Goal: Task Accomplishment & Management: Use online tool/utility

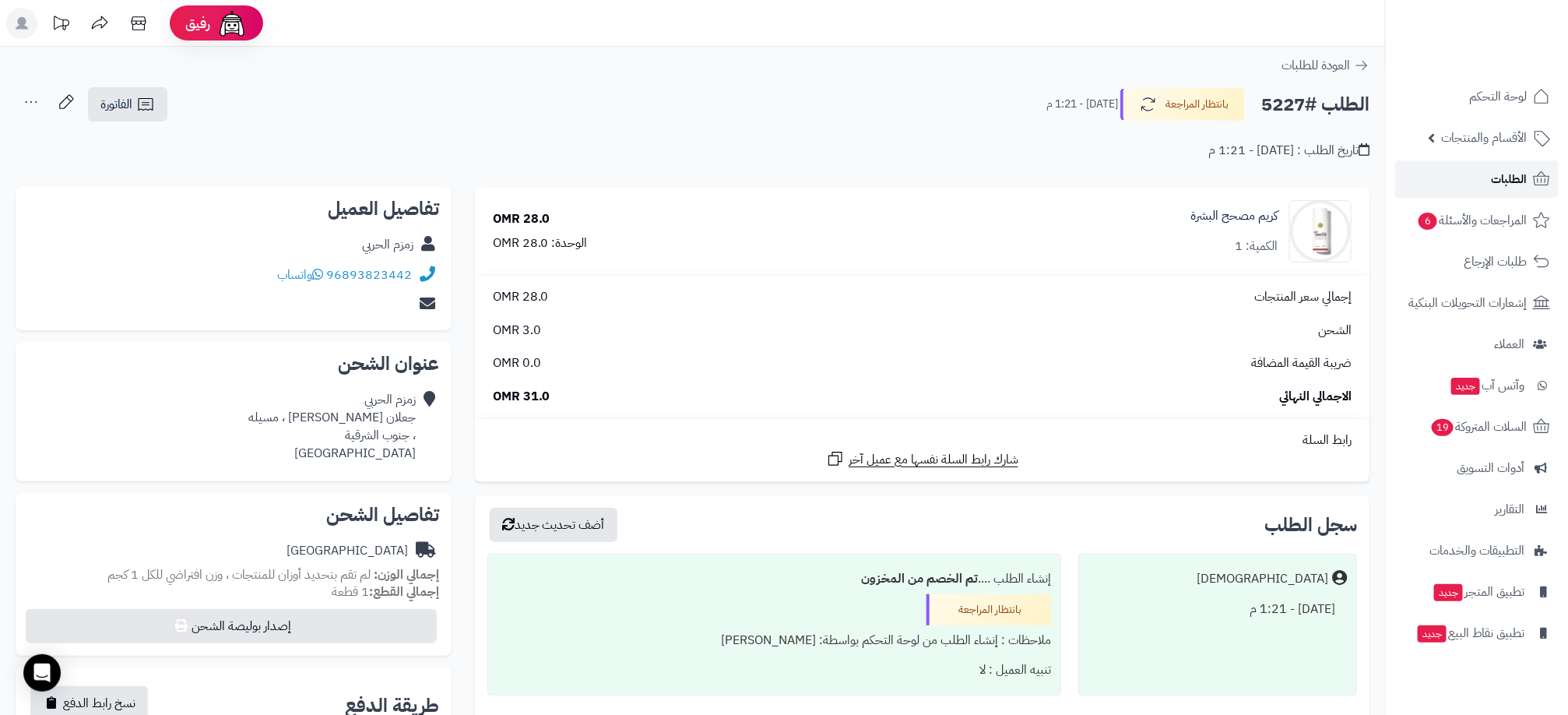
click at [1496, 185] on span "الطلبات" at bounding box center [1508, 179] width 36 height 22
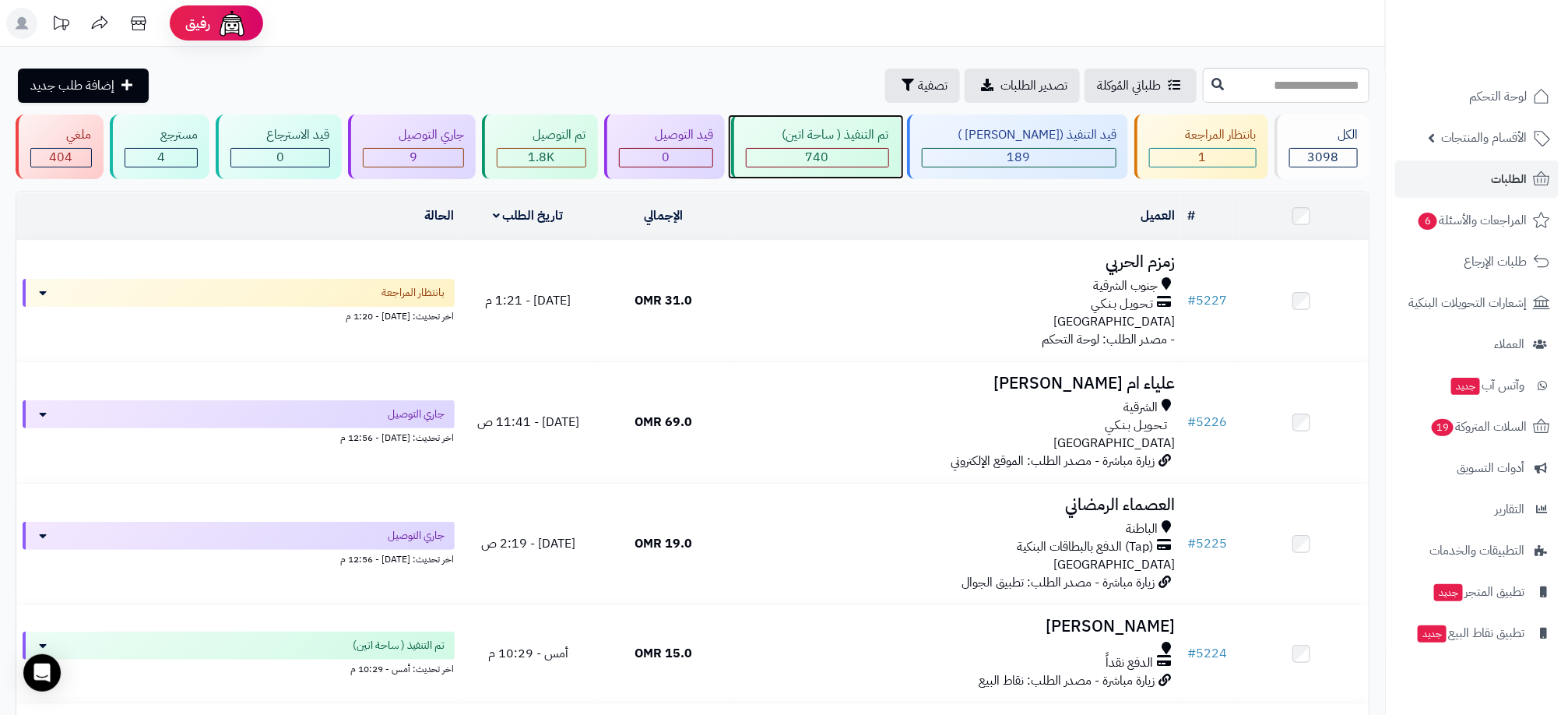
click at [873, 150] on div "740" at bounding box center [818, 158] width 142 height 18
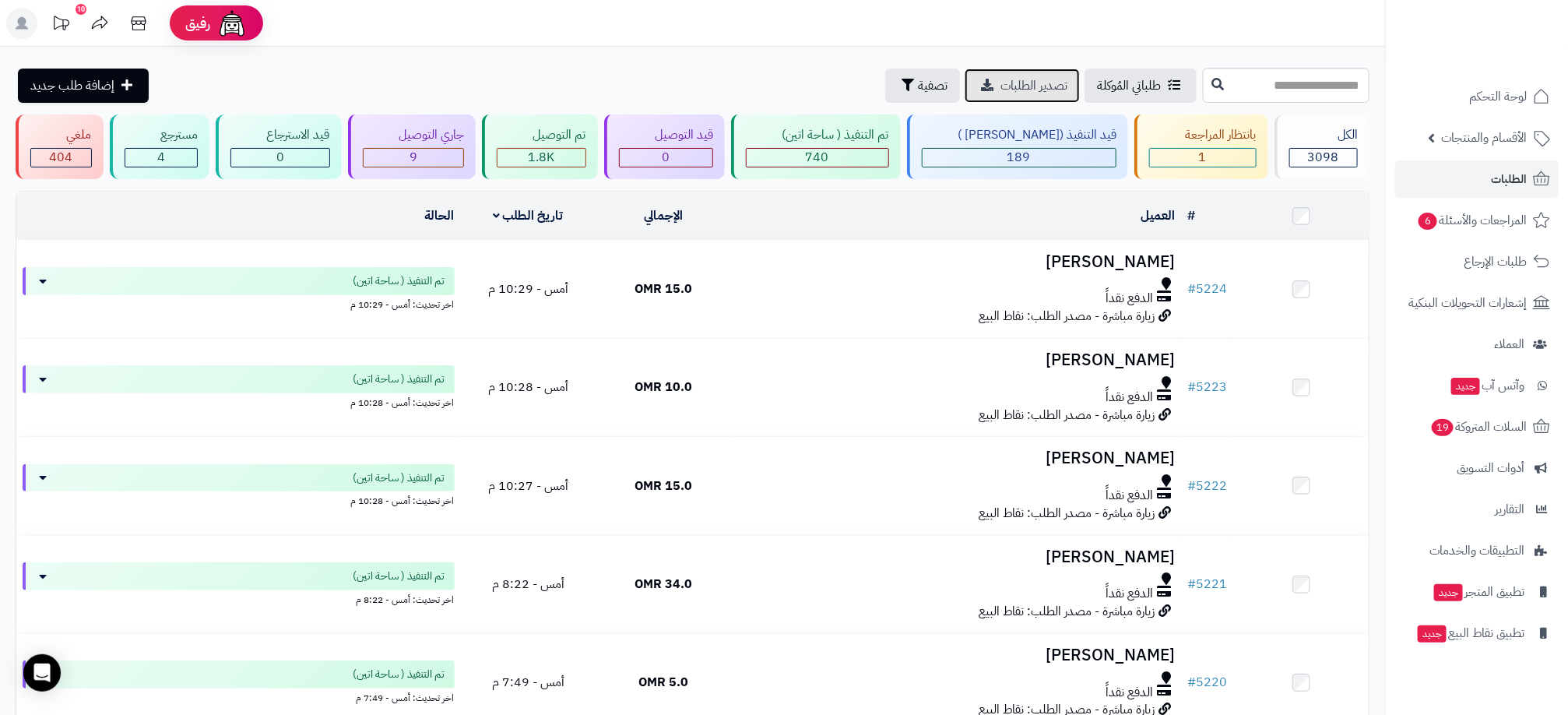
click at [1000, 84] on span "تصدير الطلبات" at bounding box center [1033, 85] width 67 height 18
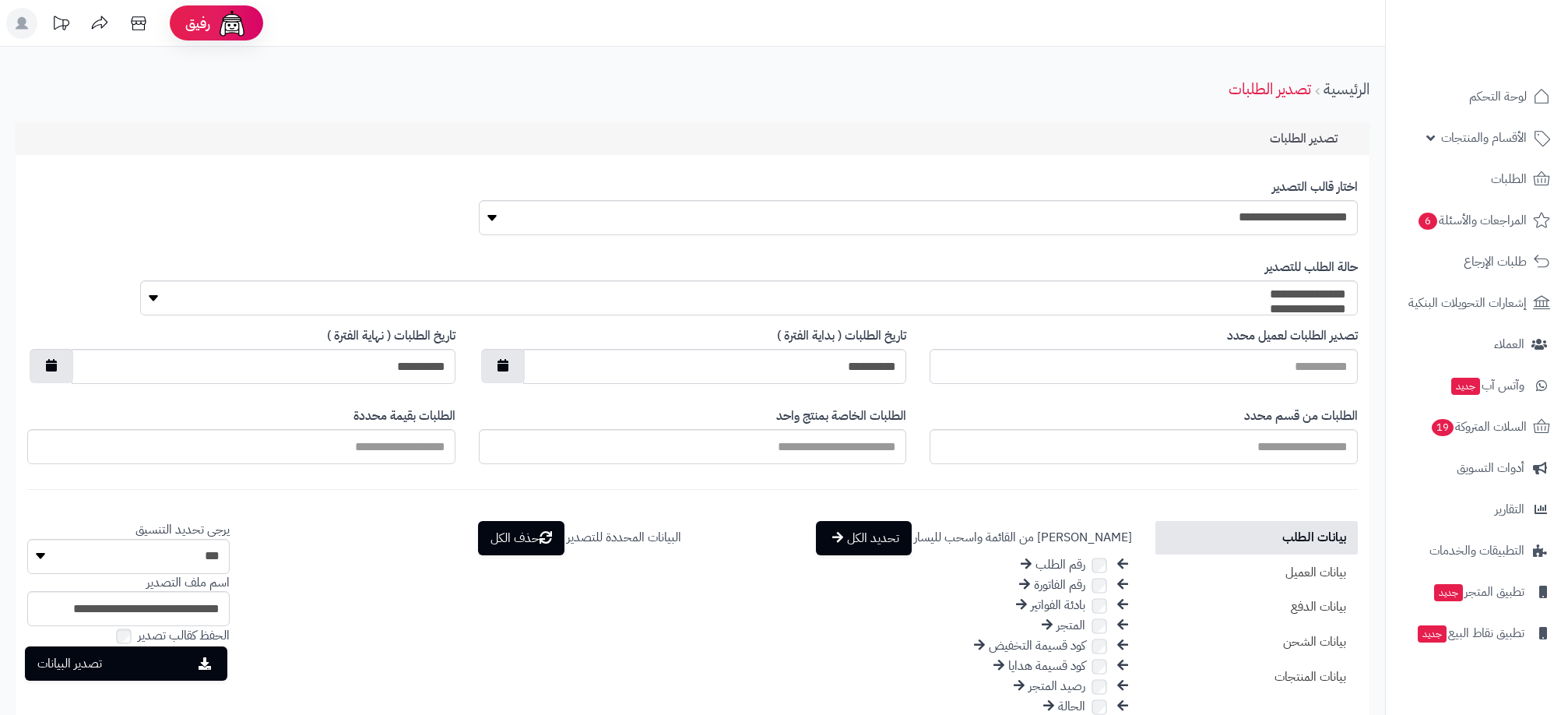
select select
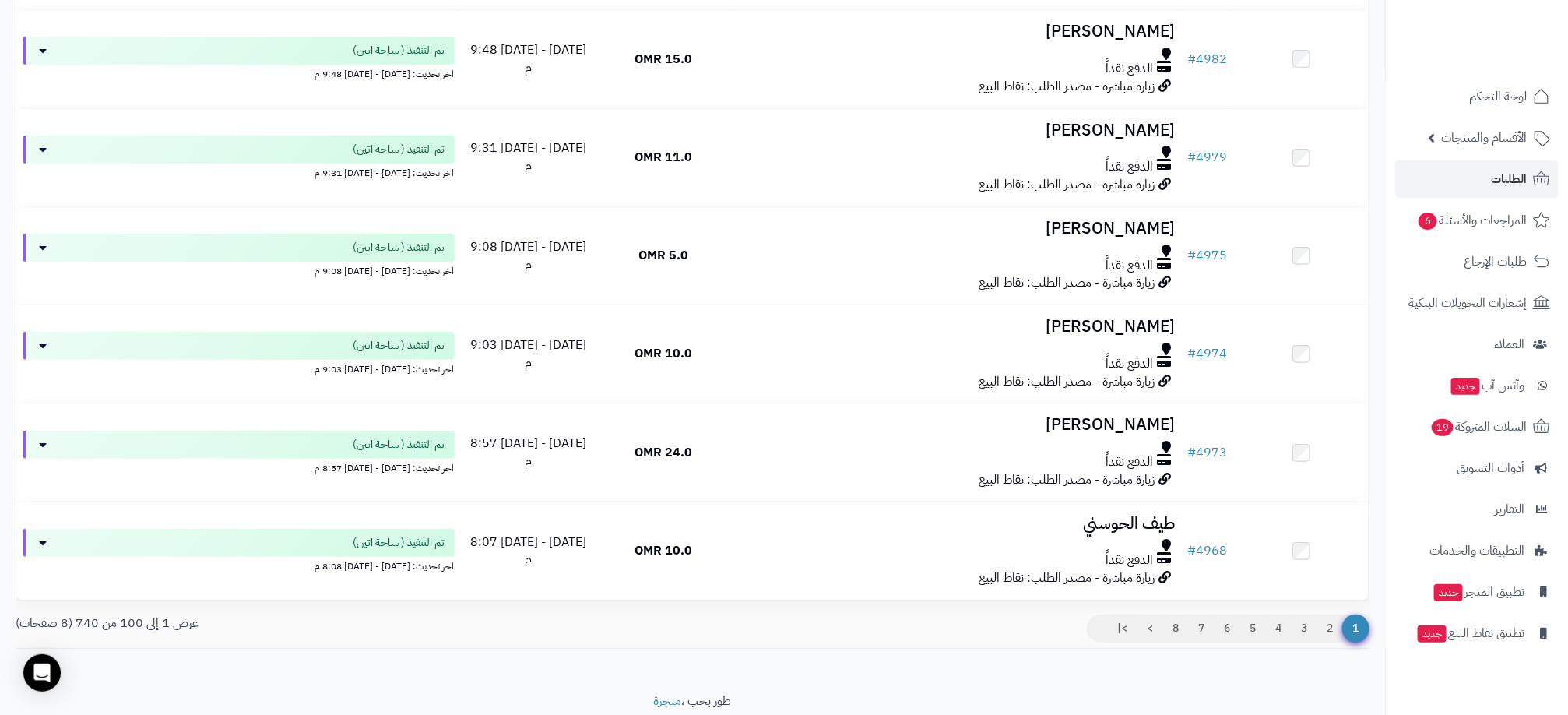
scroll to position [9610, 0]
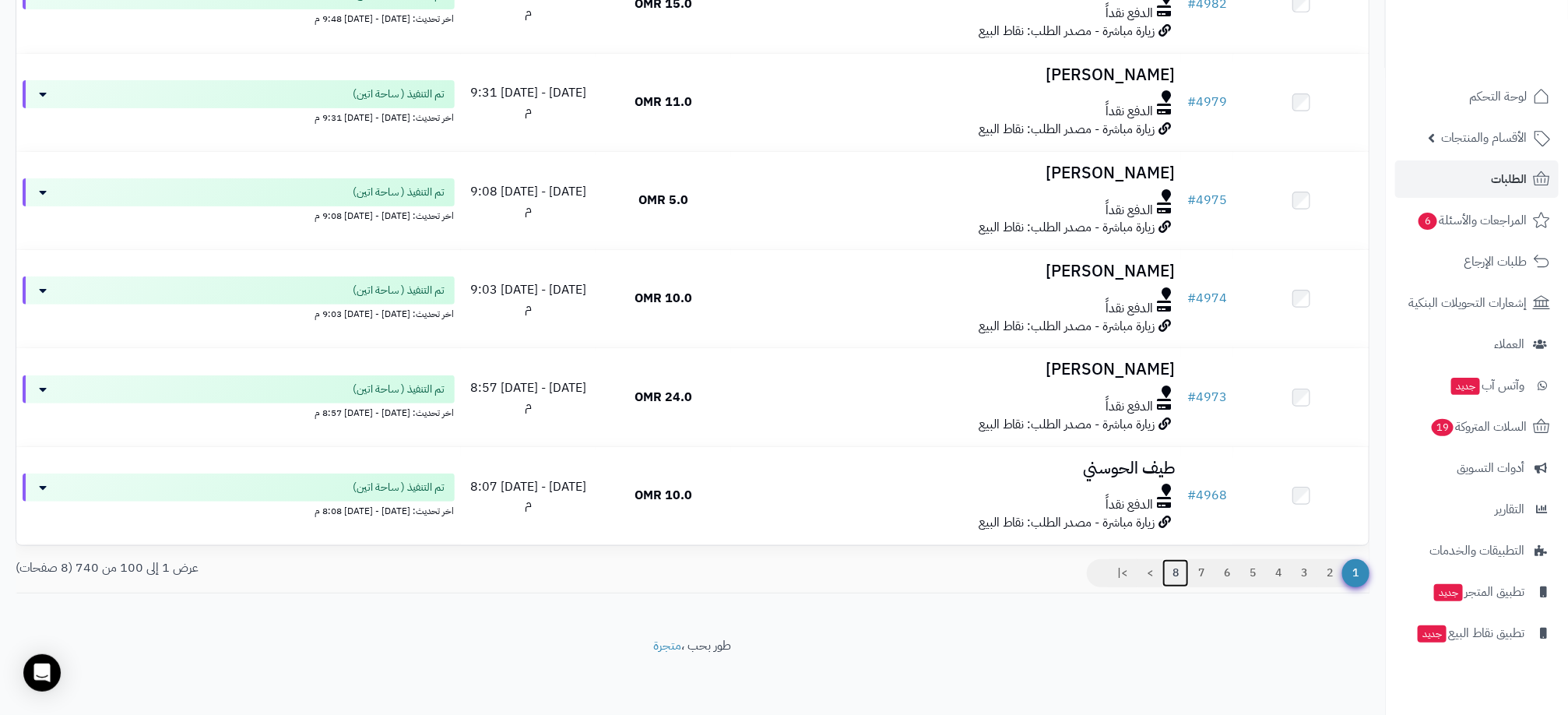
click at [1171, 572] on link "8" at bounding box center [1175, 573] width 26 height 28
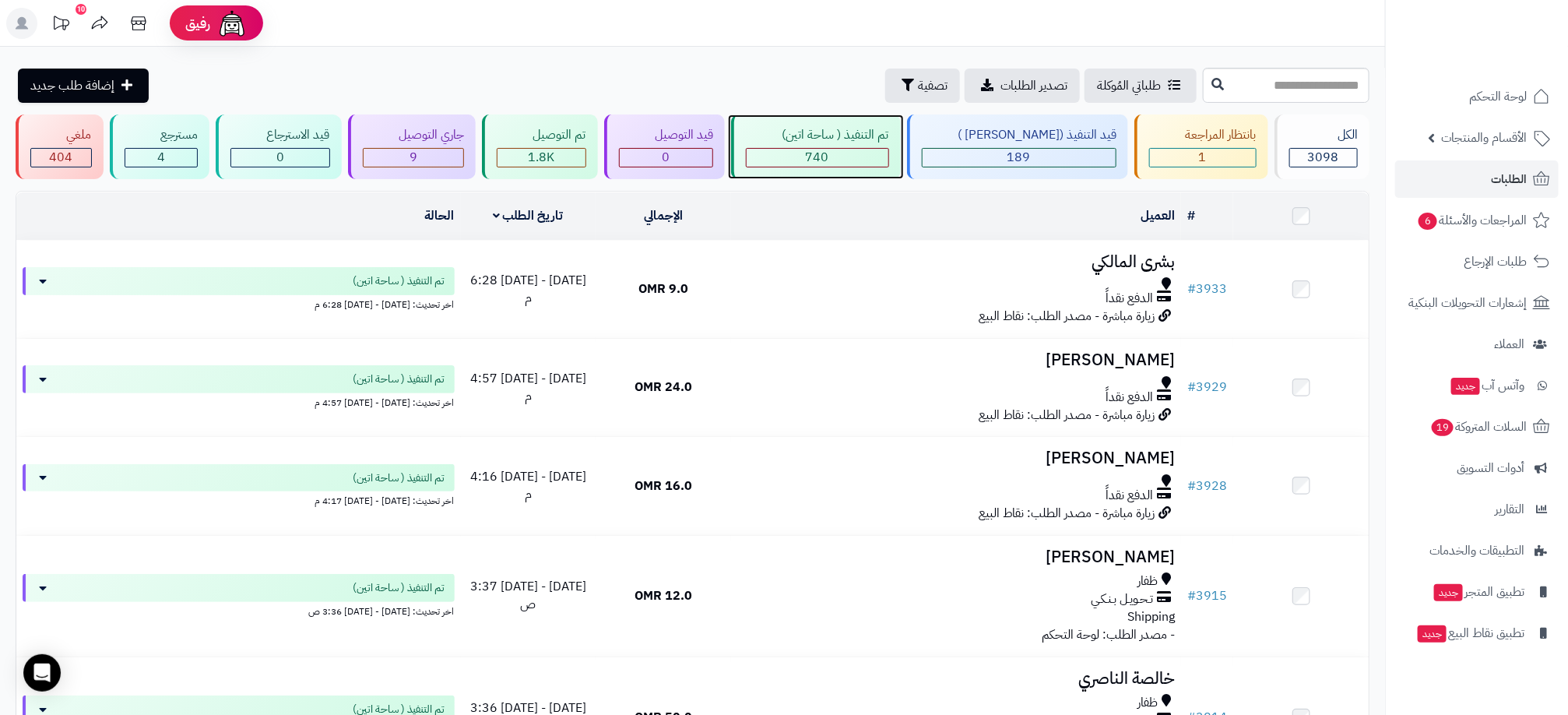
click at [829, 159] on span "740" at bounding box center [818, 157] width 24 height 18
click at [829, 159] on span "740" at bounding box center [818, 157] width 24 height 18
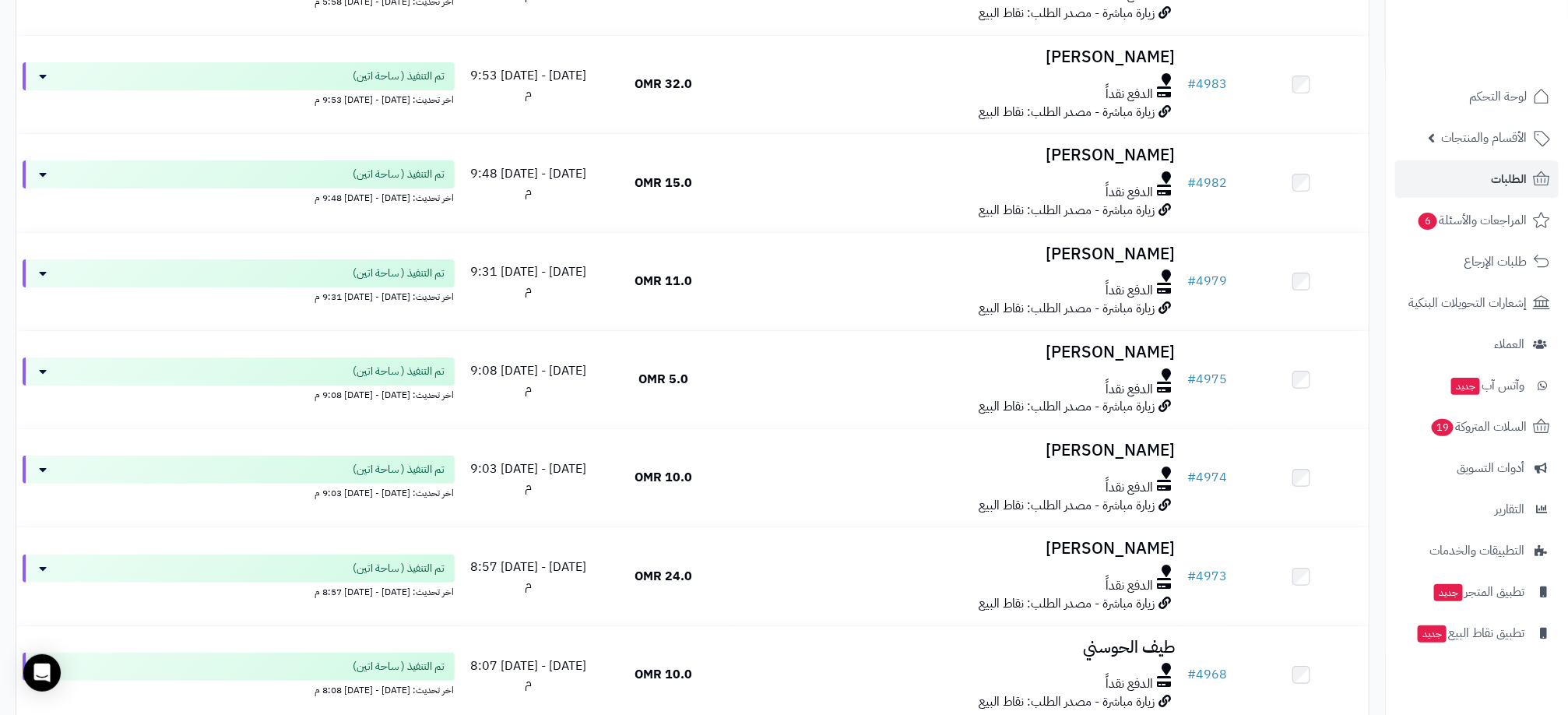
scroll to position [9610, 0]
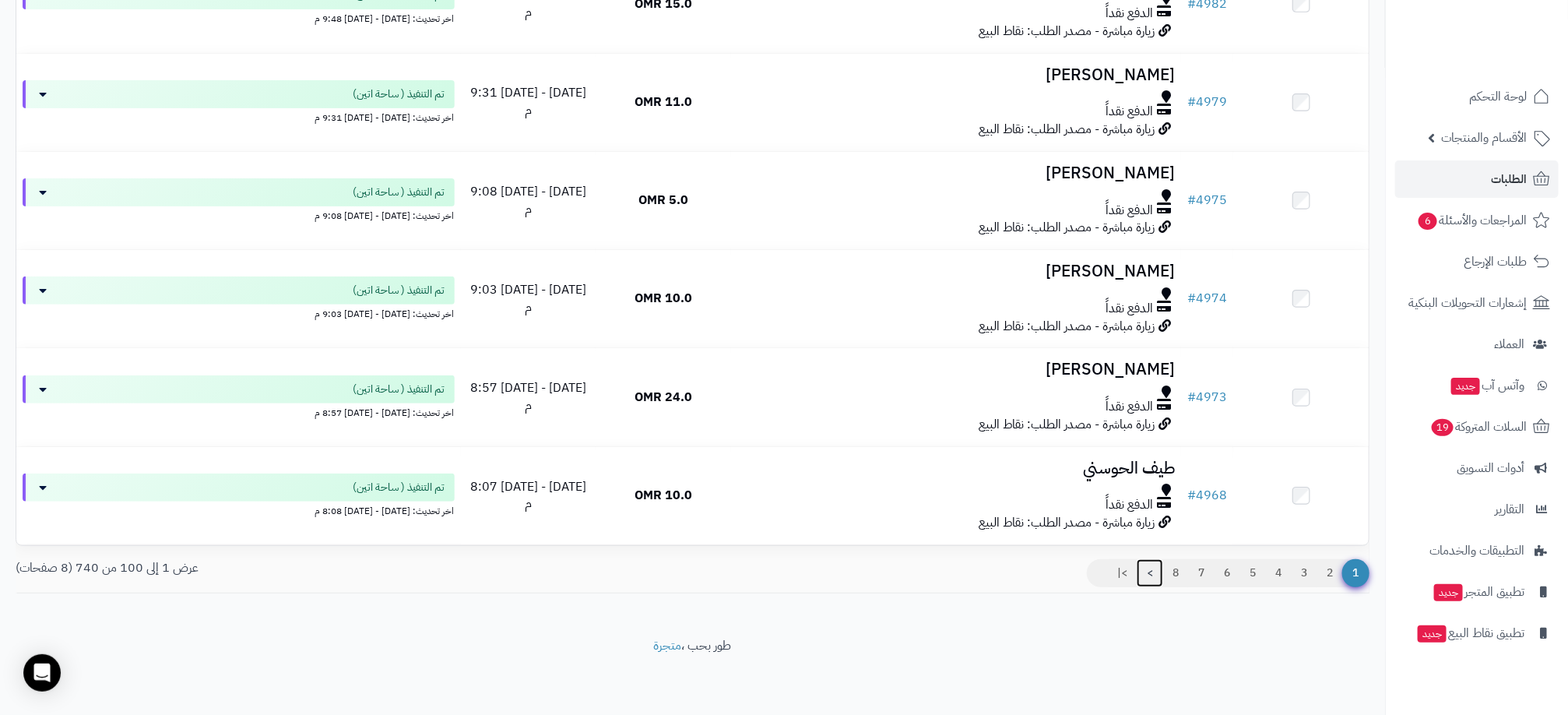
click at [1149, 572] on link ">" at bounding box center [1150, 573] width 26 height 28
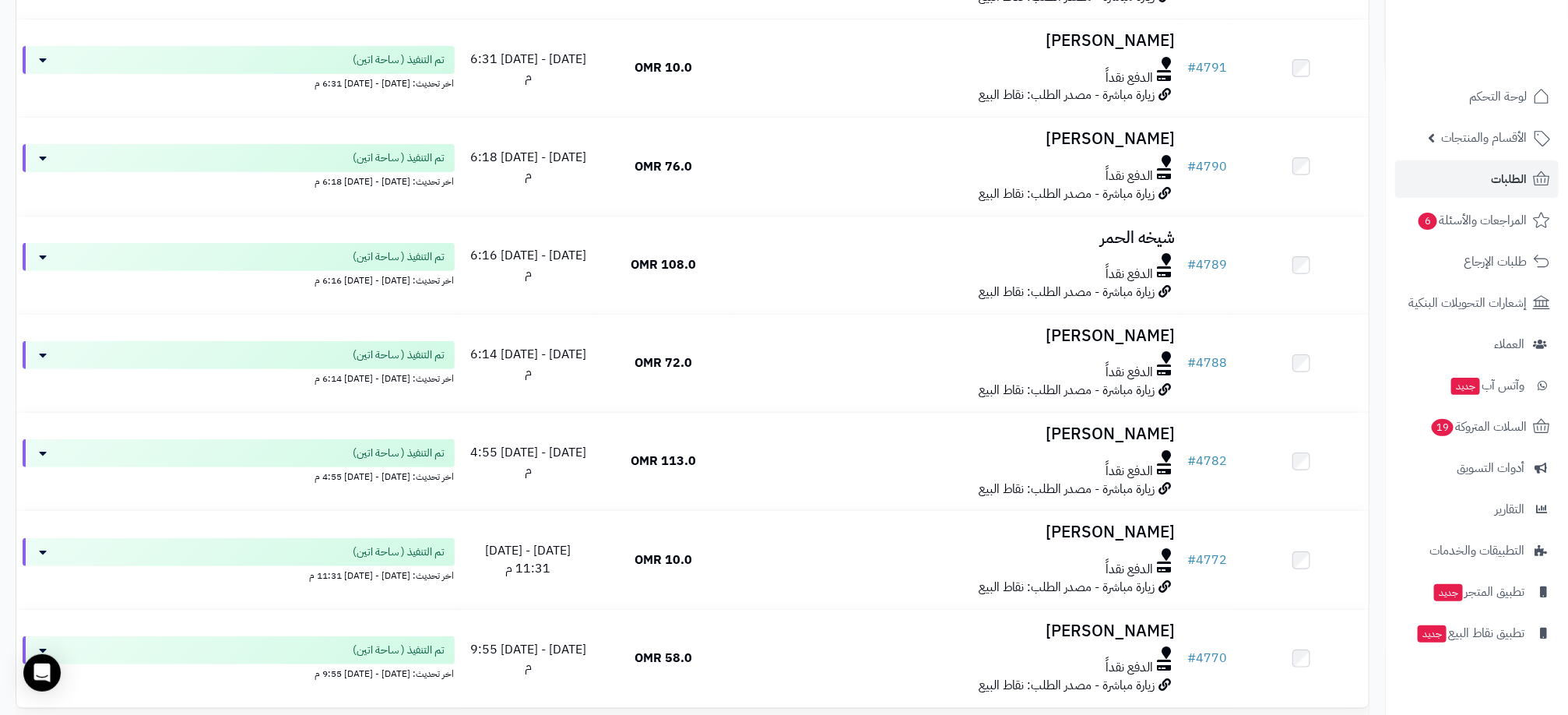
scroll to position [9766, 0]
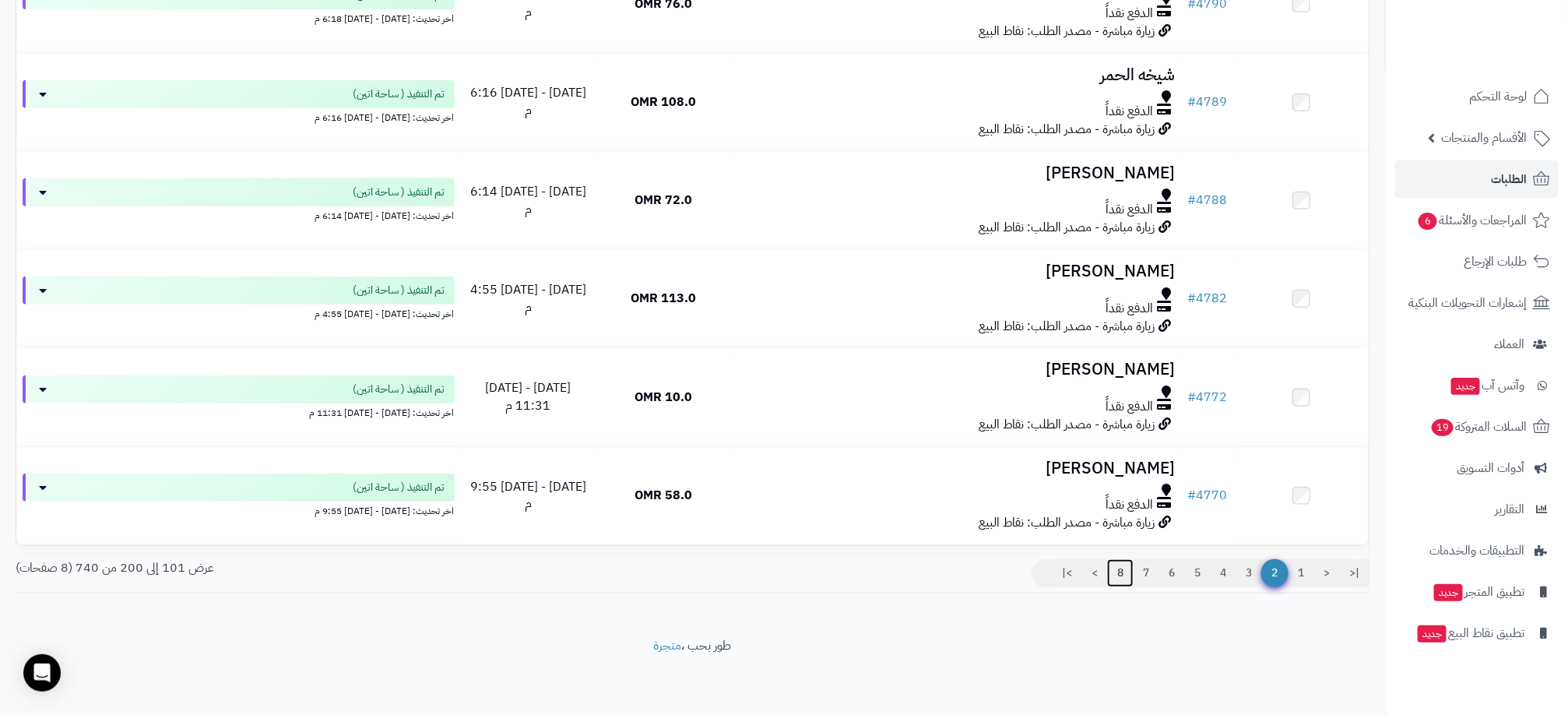
click at [1122, 563] on link "8" at bounding box center [1120, 573] width 26 height 28
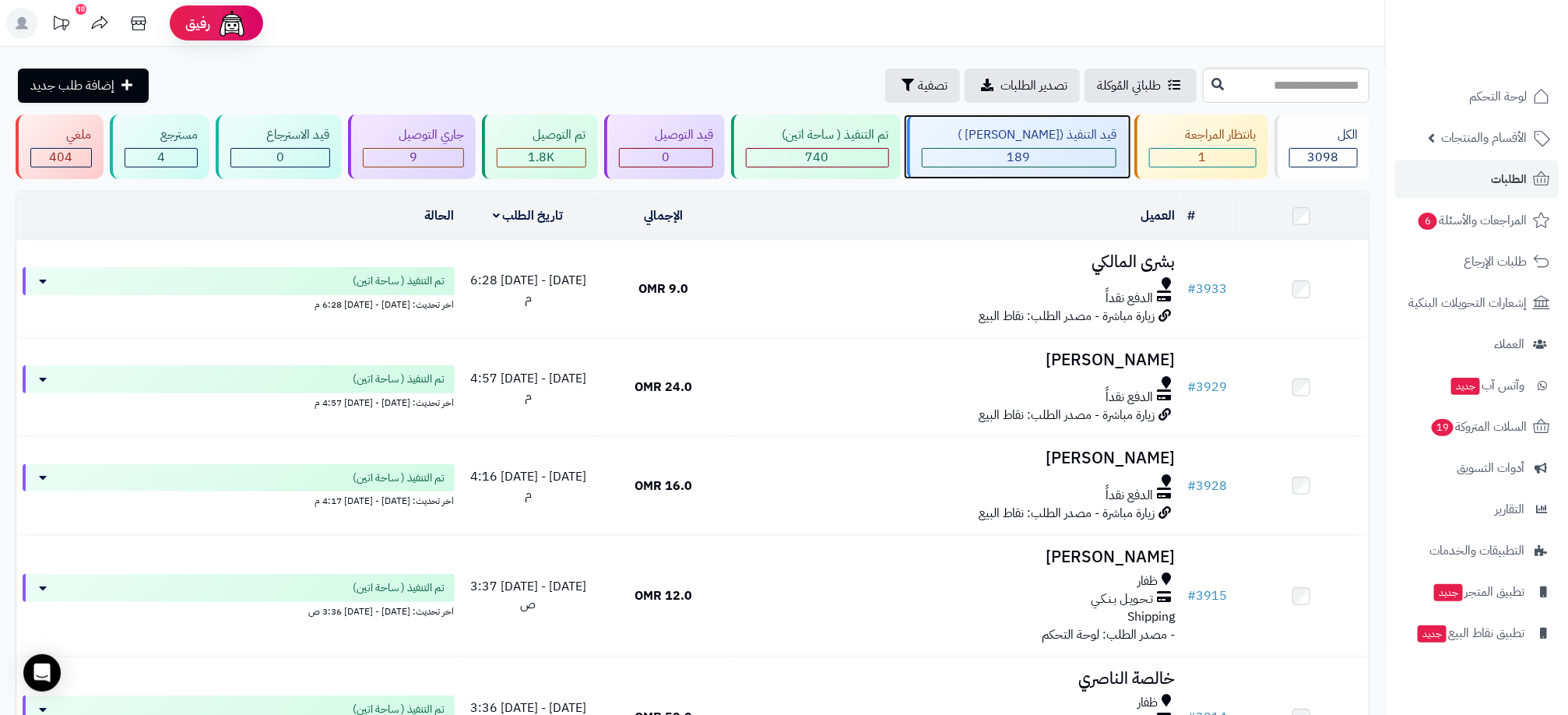
click at [999, 152] on div "189" at bounding box center [1020, 158] width 194 height 18
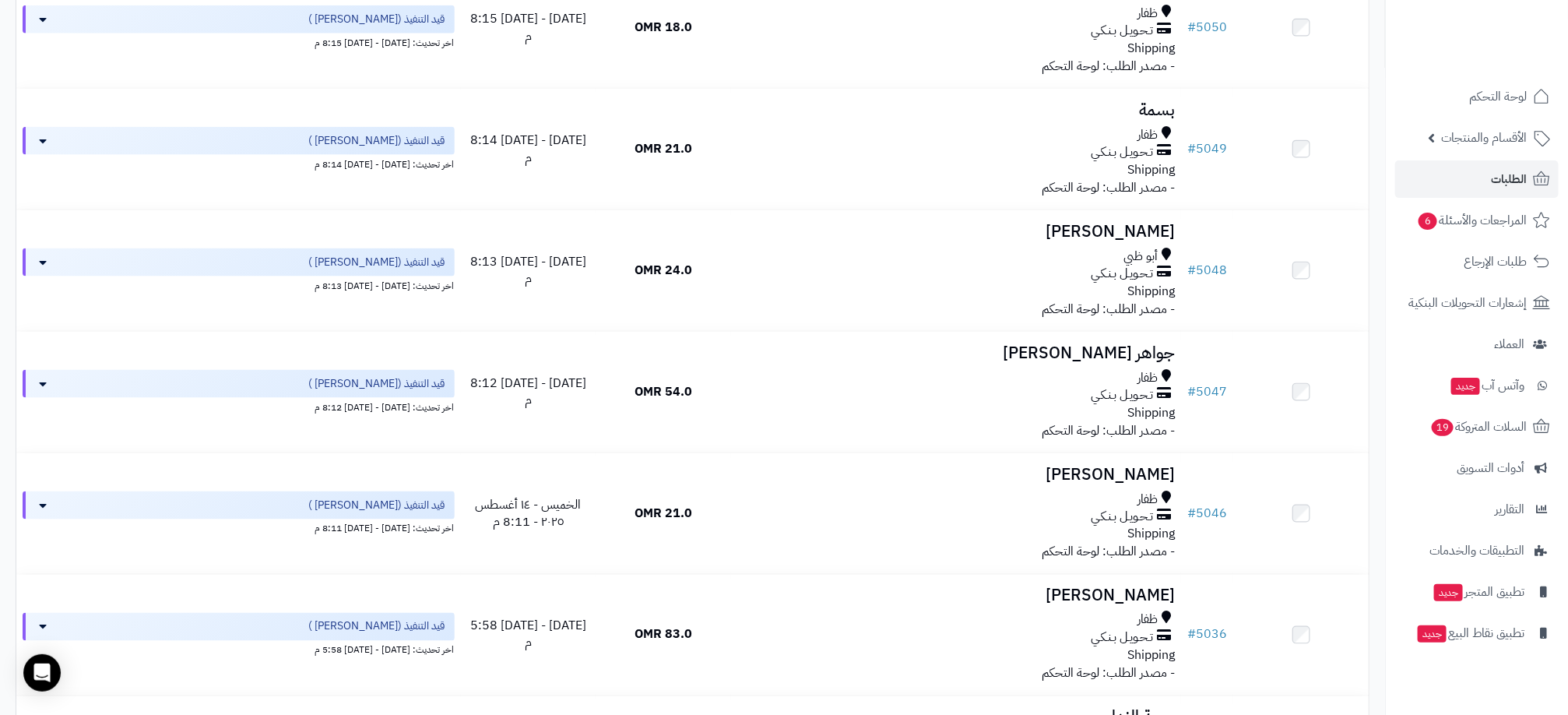
scroll to position [11878, 0]
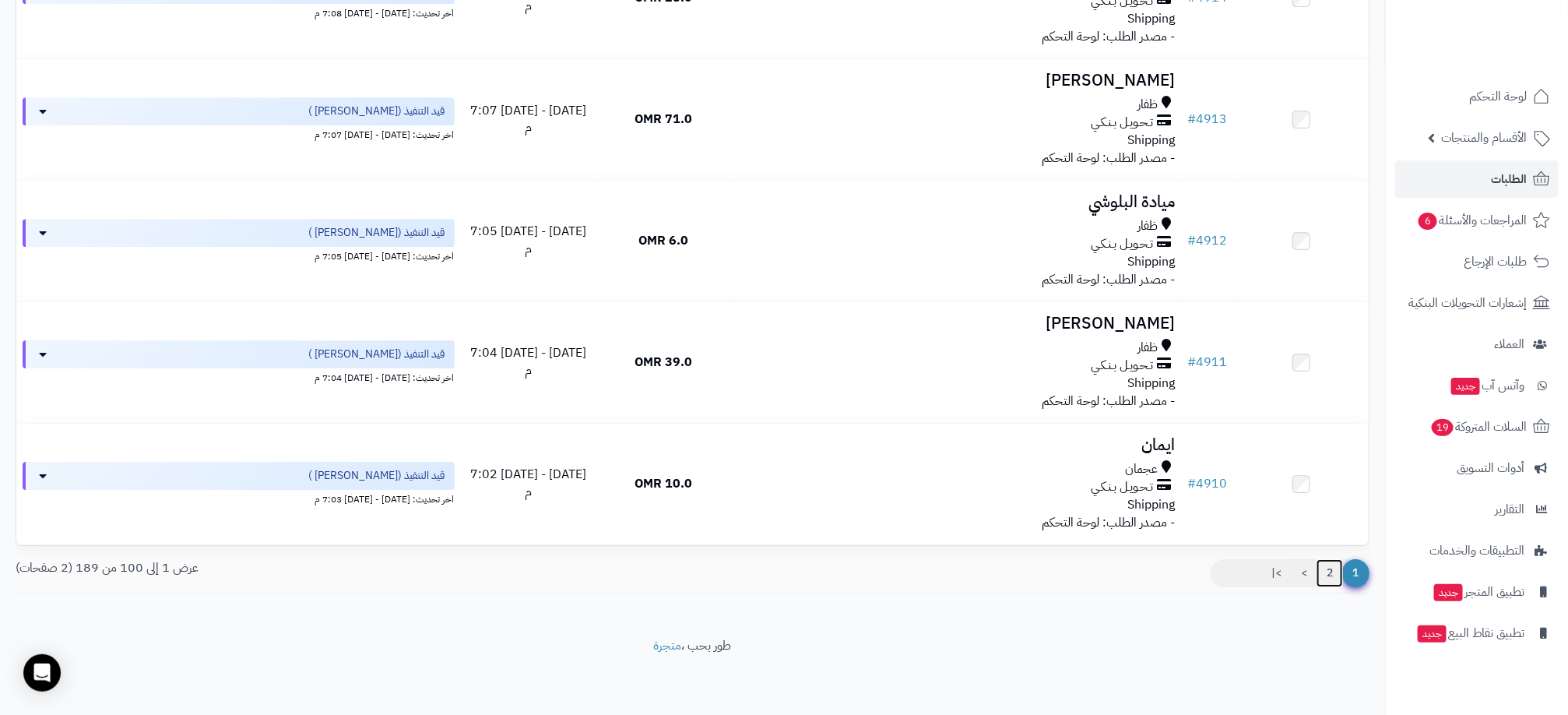
click at [1322, 570] on link "2" at bounding box center [1329, 573] width 26 height 28
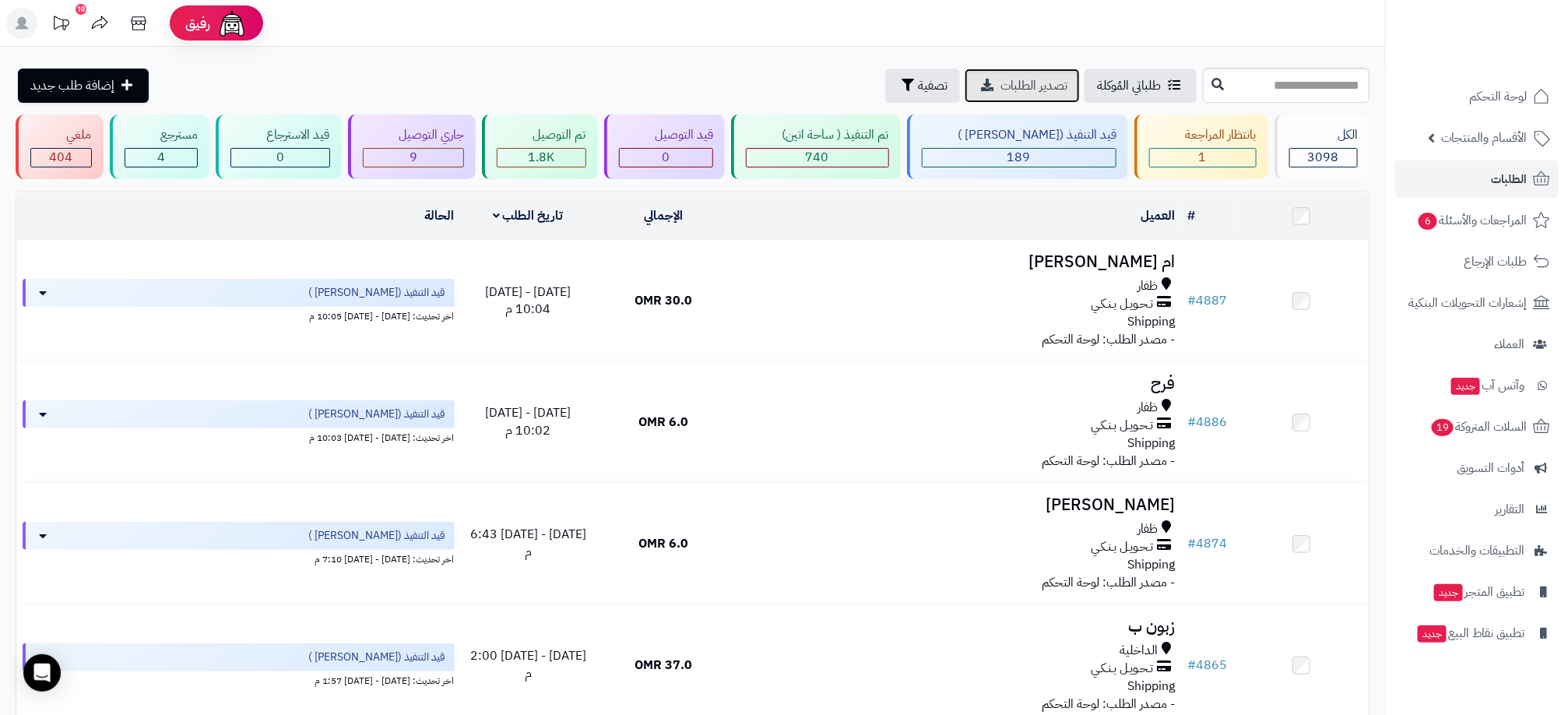
click at [1000, 83] on span "تصدير الطلبات" at bounding box center [1033, 85] width 67 height 18
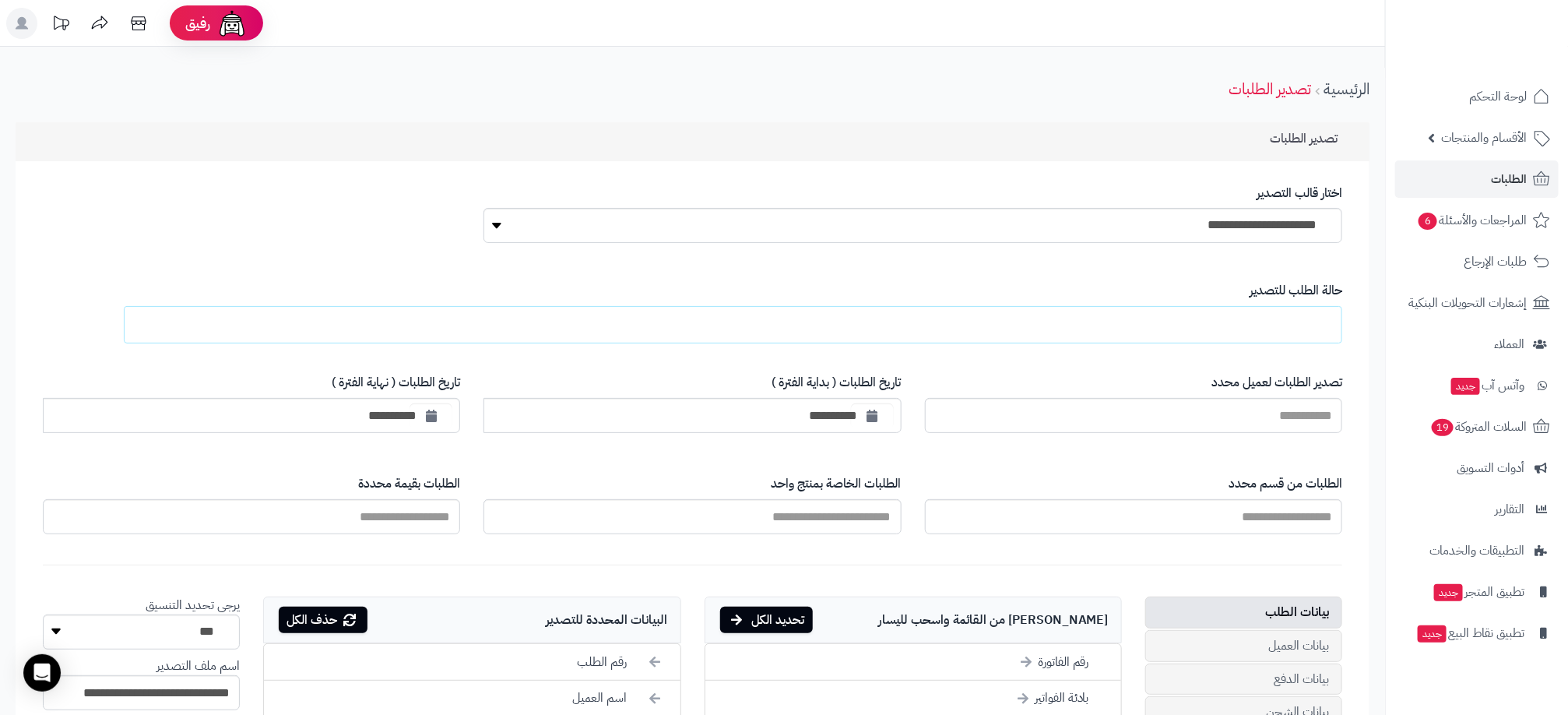
click at [1250, 329] on ul at bounding box center [732, 324] width 1218 height 37
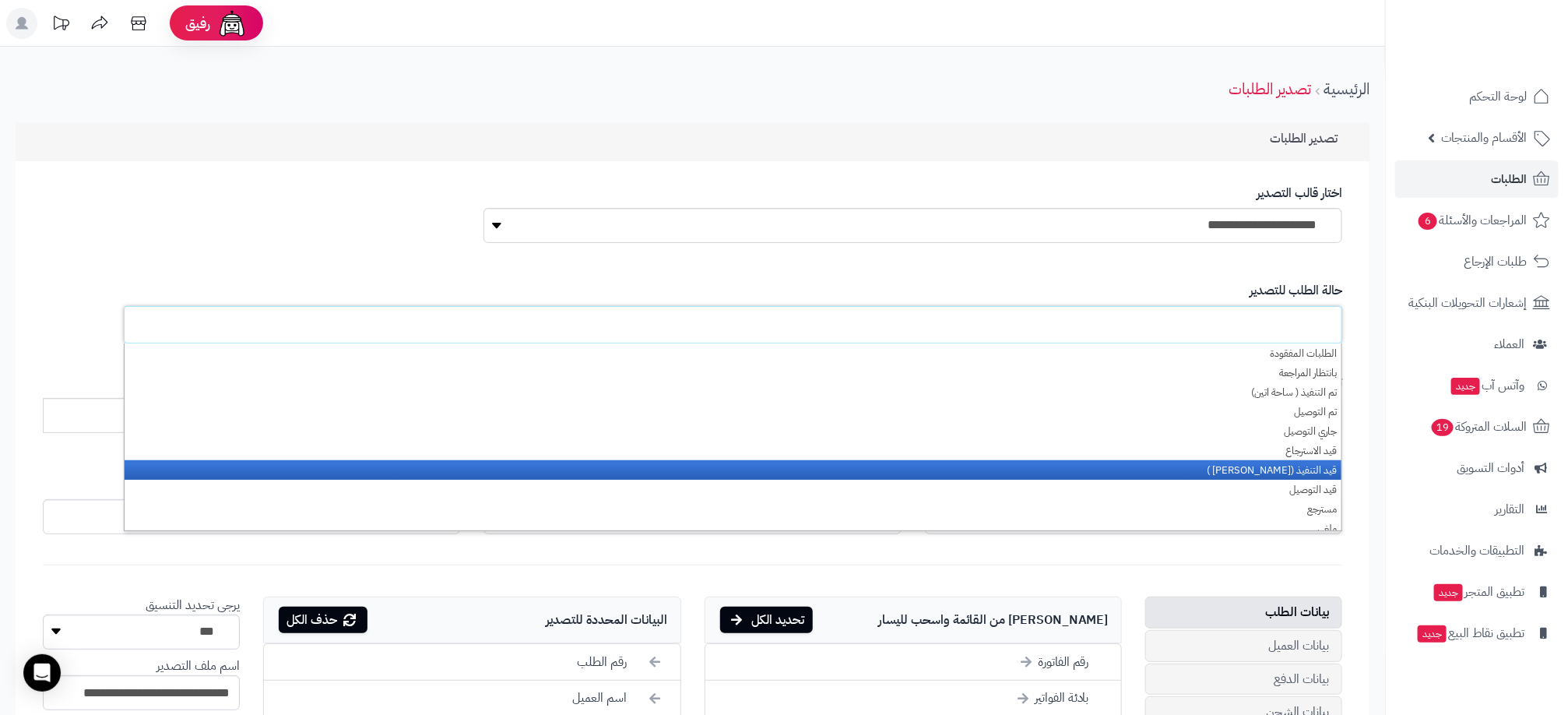
click at [1302, 470] on li "قيد التنفيذ ([PERSON_NAME] )" at bounding box center [733, 469] width 1217 height 19
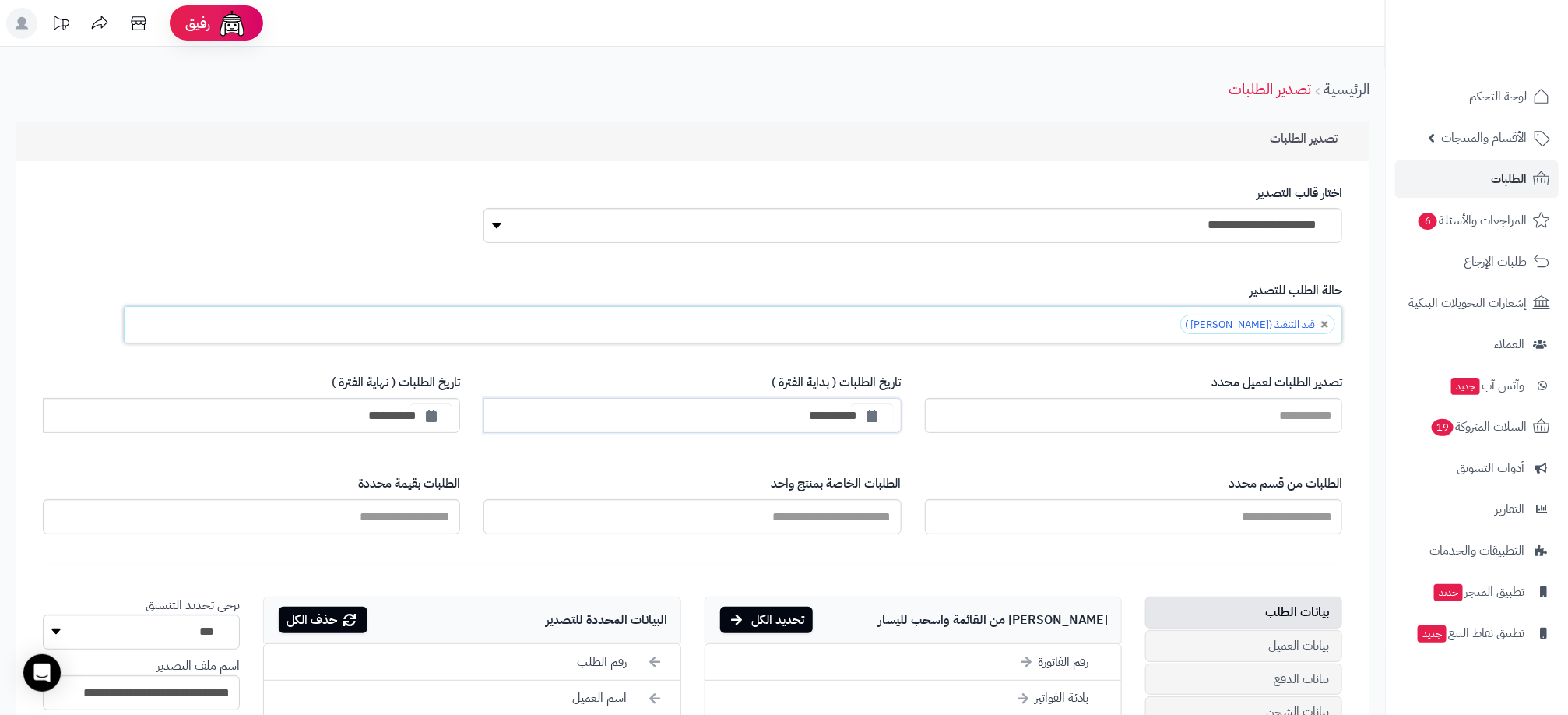
click at [843, 416] on input "**********" at bounding box center [691, 415] width 417 height 35
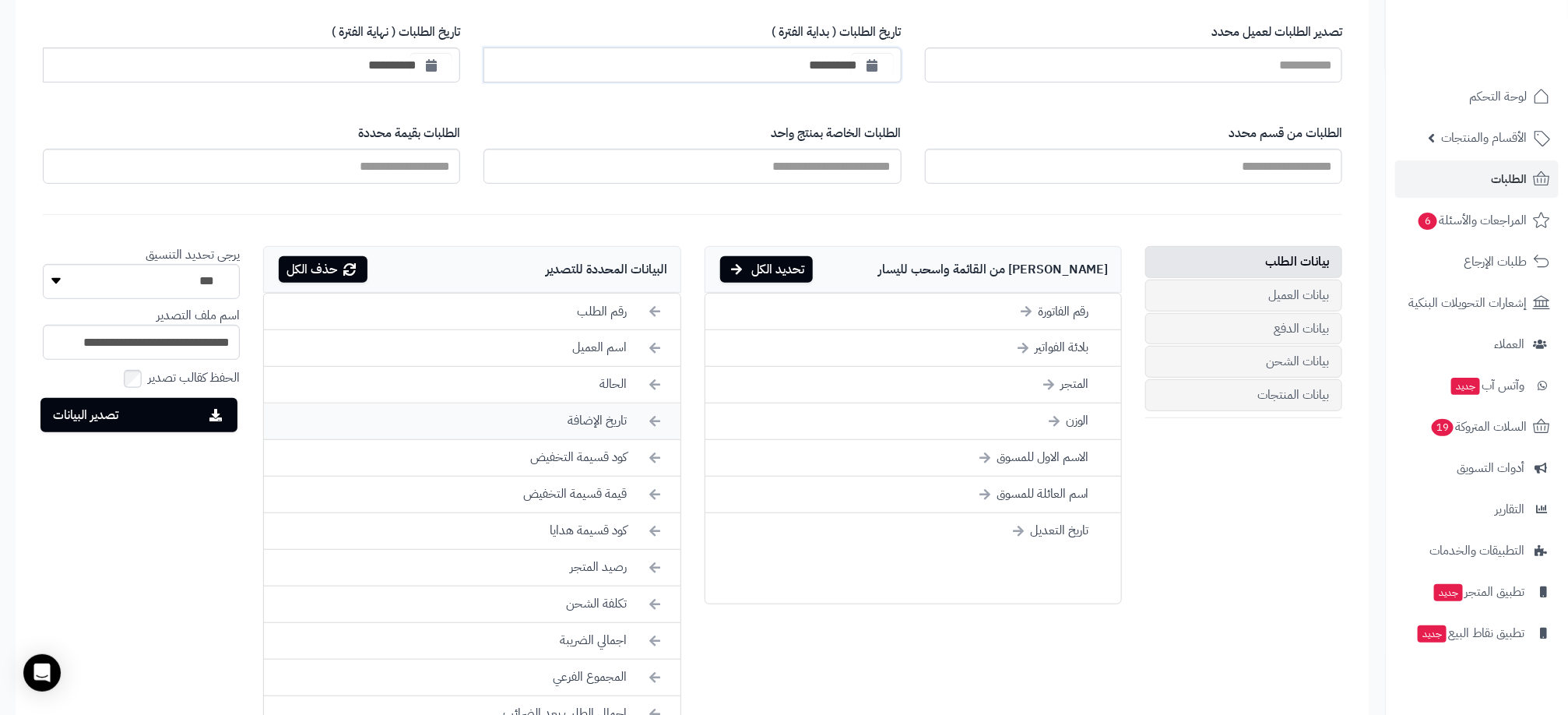
scroll to position [468, 0]
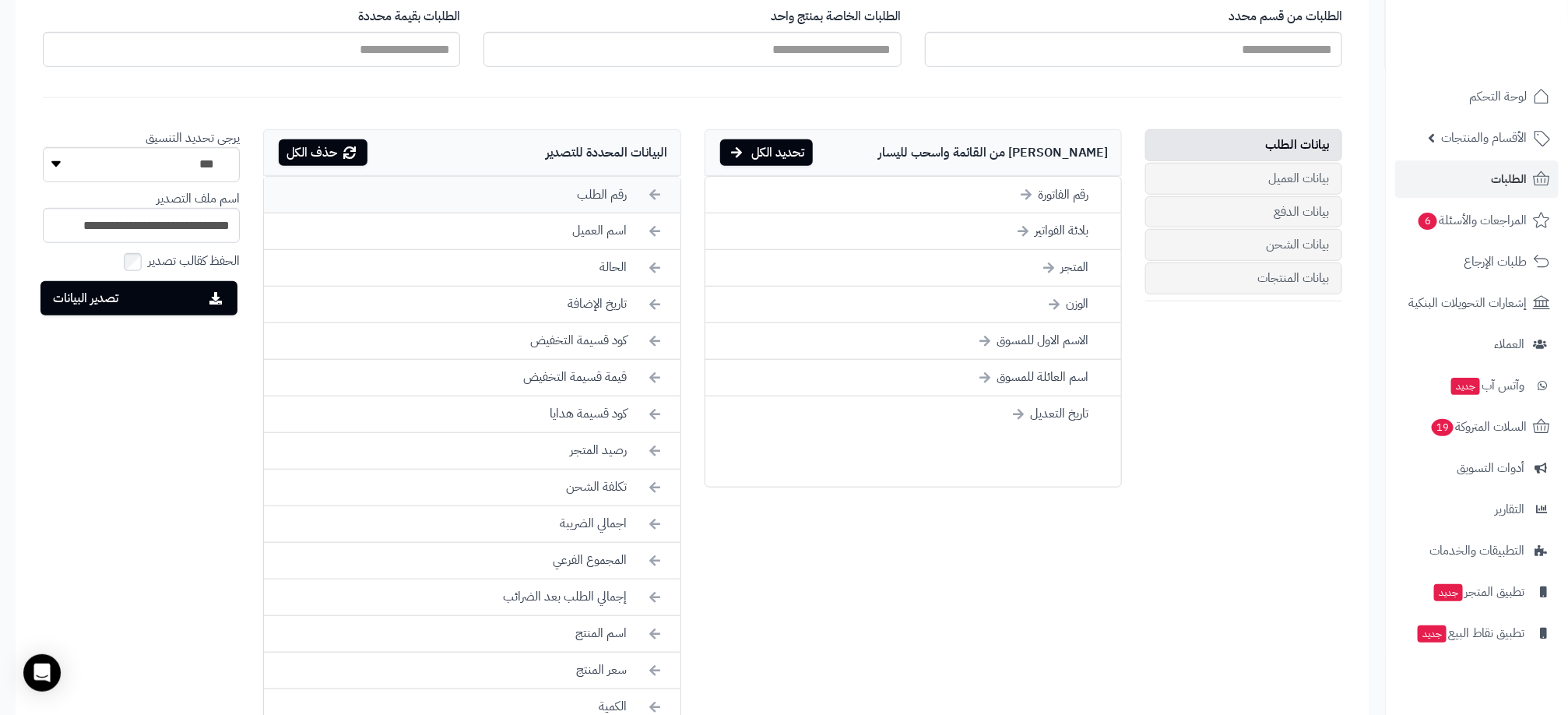
click at [622, 199] on li "رقم الطلب" at bounding box center [472, 195] width 416 height 37
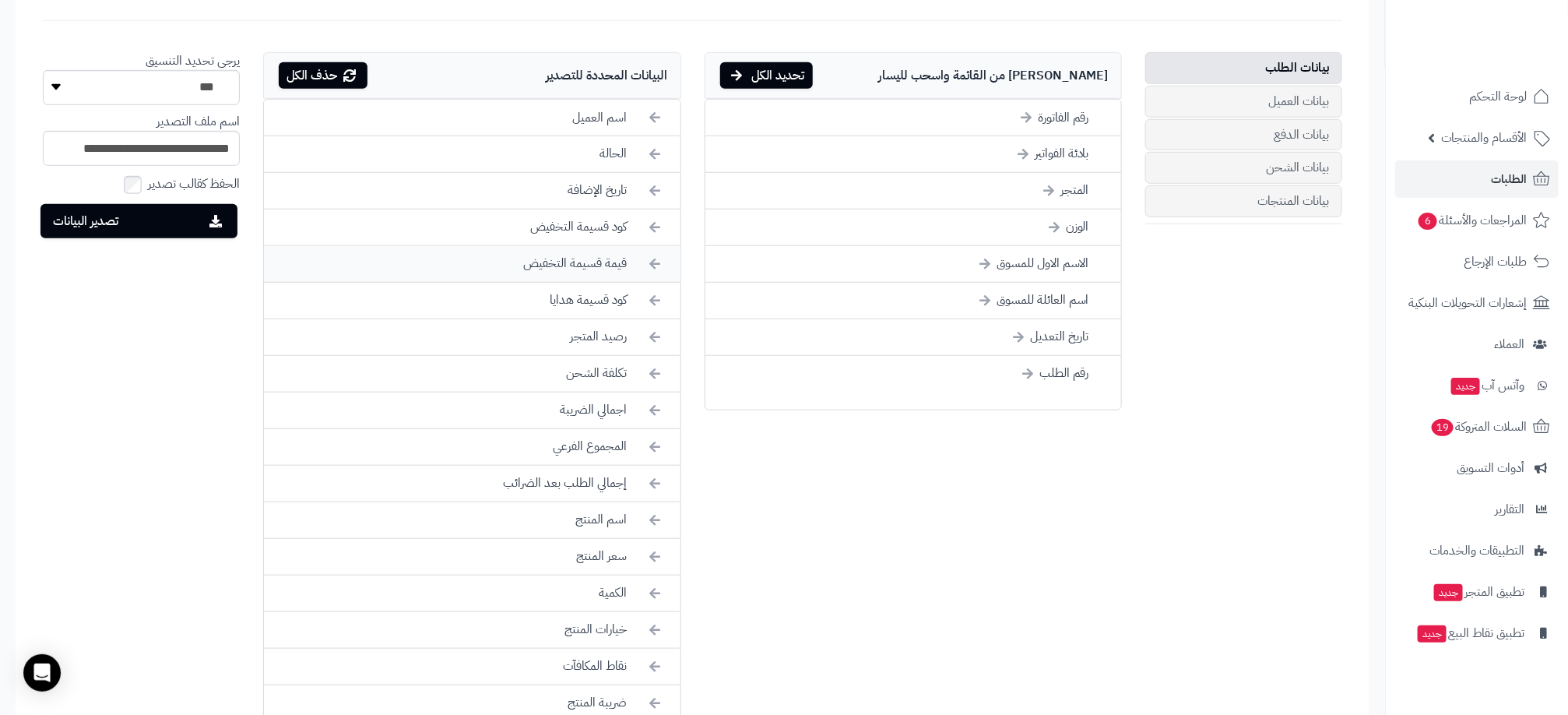
scroll to position [584, 0]
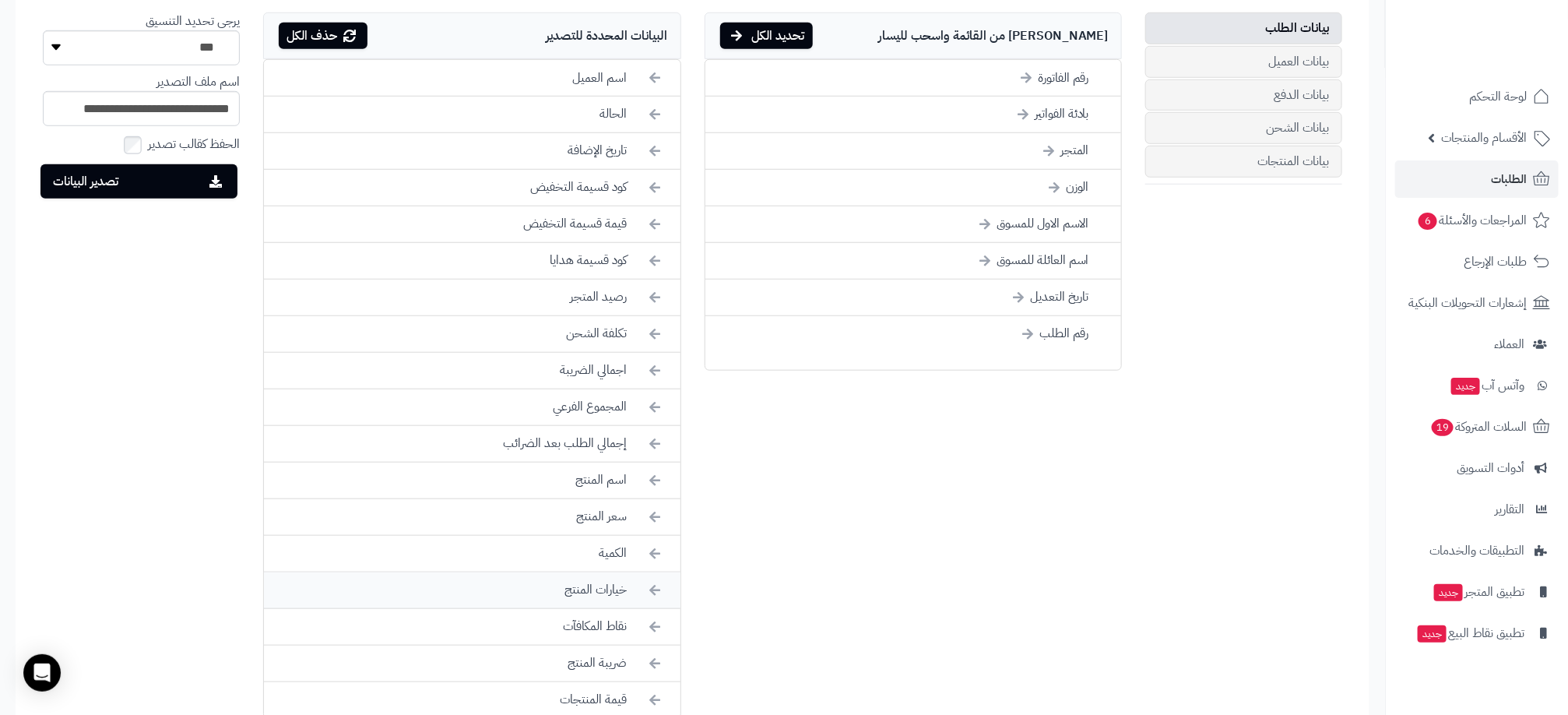
click at [643, 591] on li "خيارات المنتج" at bounding box center [472, 590] width 416 height 37
click at [612, 601] on li "نقاط المكافآت" at bounding box center [472, 590] width 416 height 37
click at [615, 607] on li "ضريبة المنتج" at bounding box center [472, 590] width 416 height 37
click at [615, 609] on li "قيمة المنتجات" at bounding box center [472, 626] width 416 height 36
click at [600, 454] on li "إجمالي الطلب بعد الضرائب" at bounding box center [472, 444] width 416 height 37
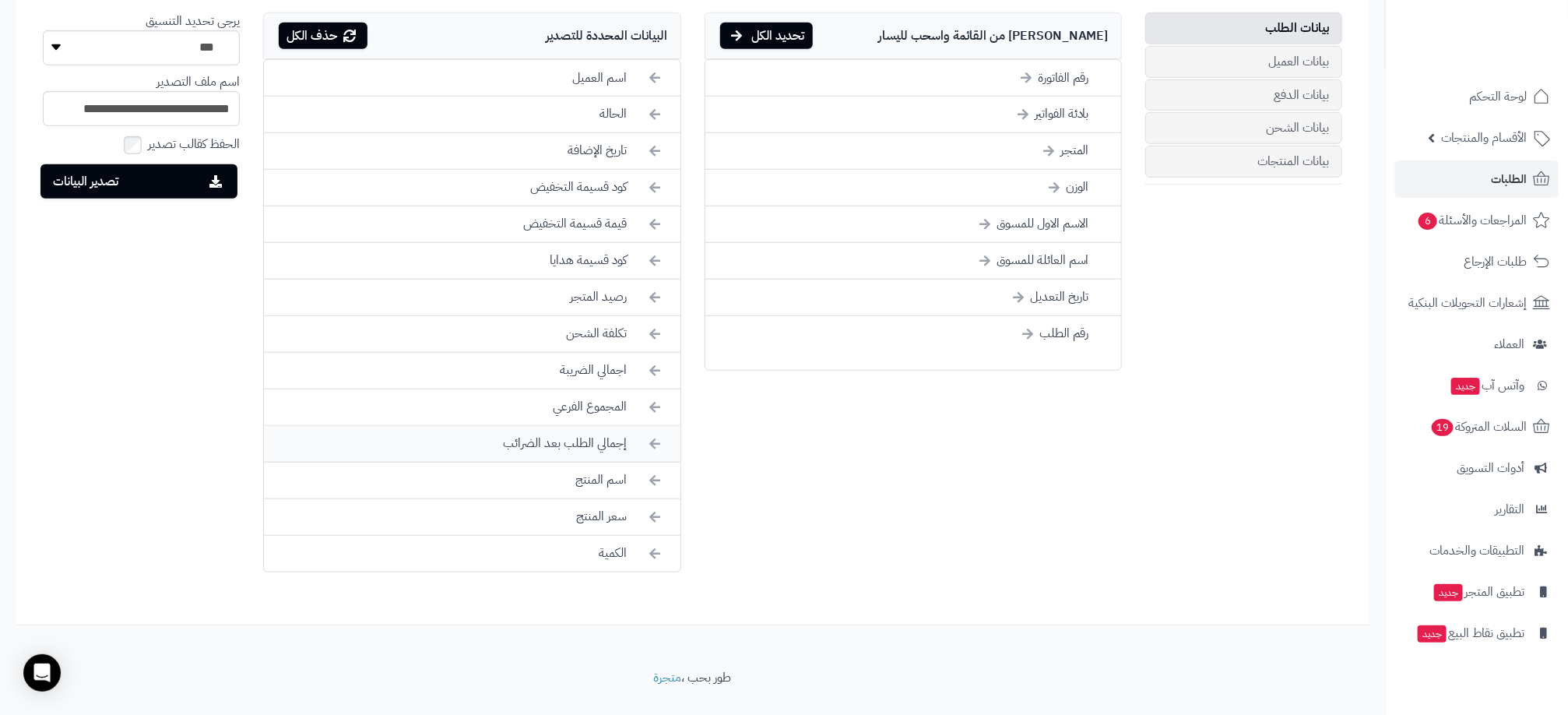
click at [600, 462] on li "اسم المنتج" at bounding box center [472, 481] width 416 height 37
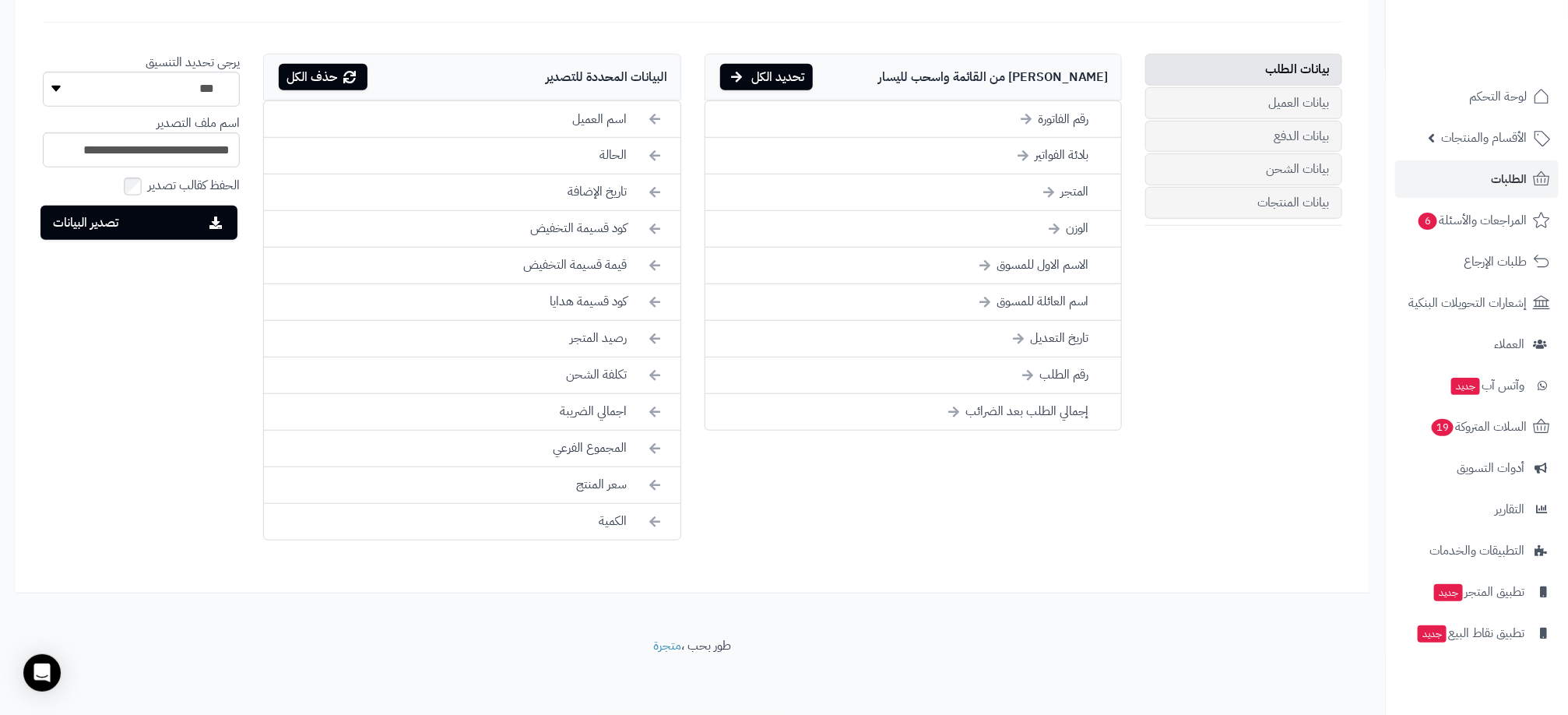
scroll to position [549, 0]
click at [616, 412] on li "اجمالي الضريبة" at bounding box center [472, 412] width 416 height 37
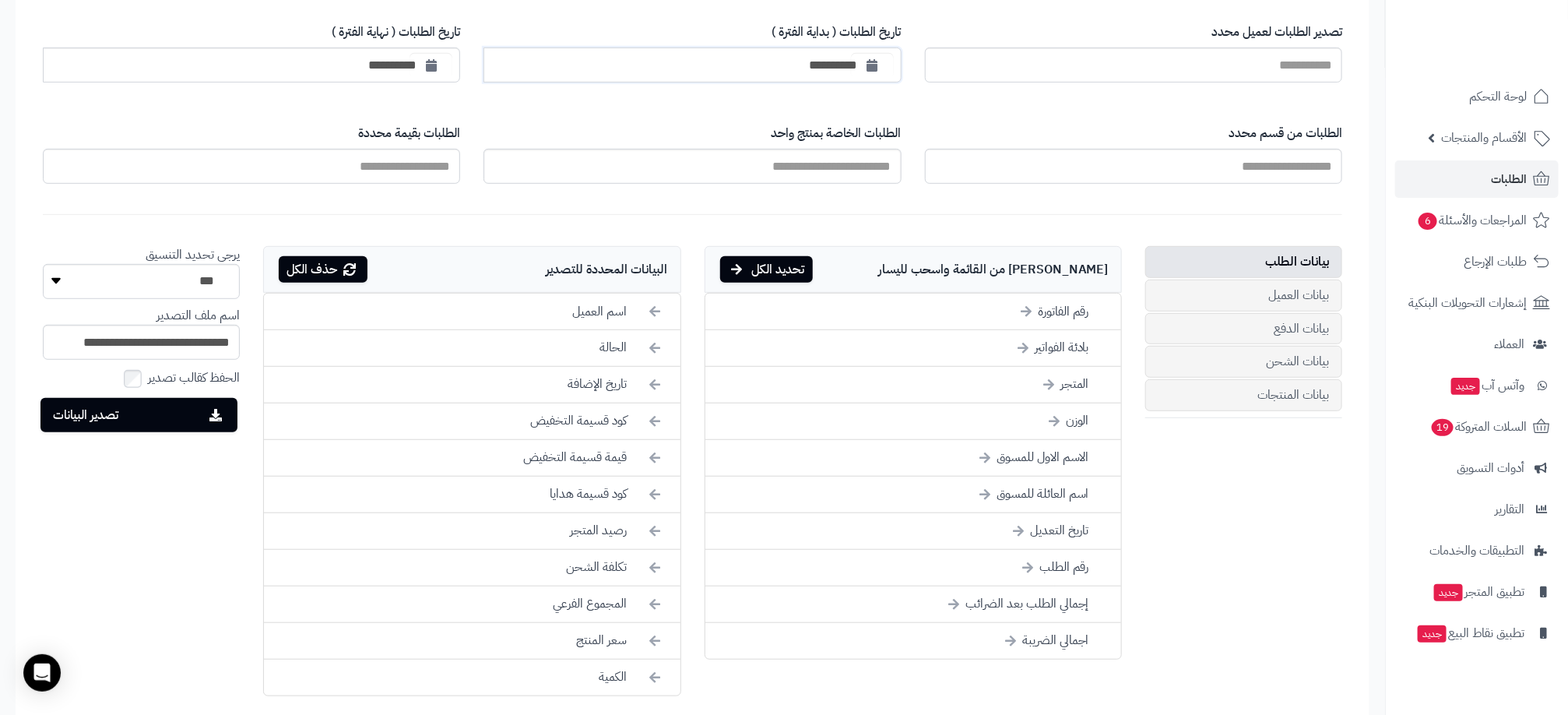
scroll to position [468, 0]
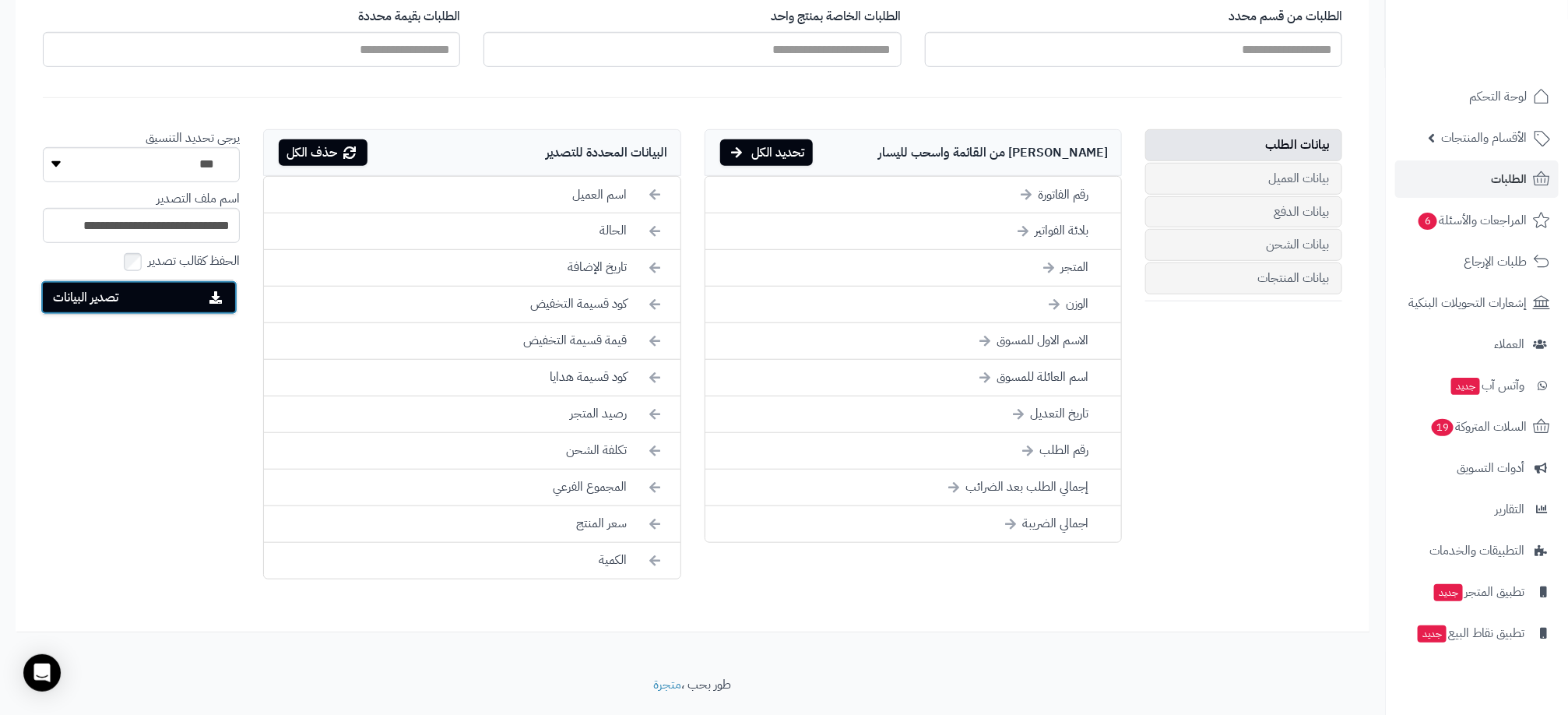
click at [92, 292] on button "تصدير البيانات" at bounding box center [138, 297] width 197 height 34
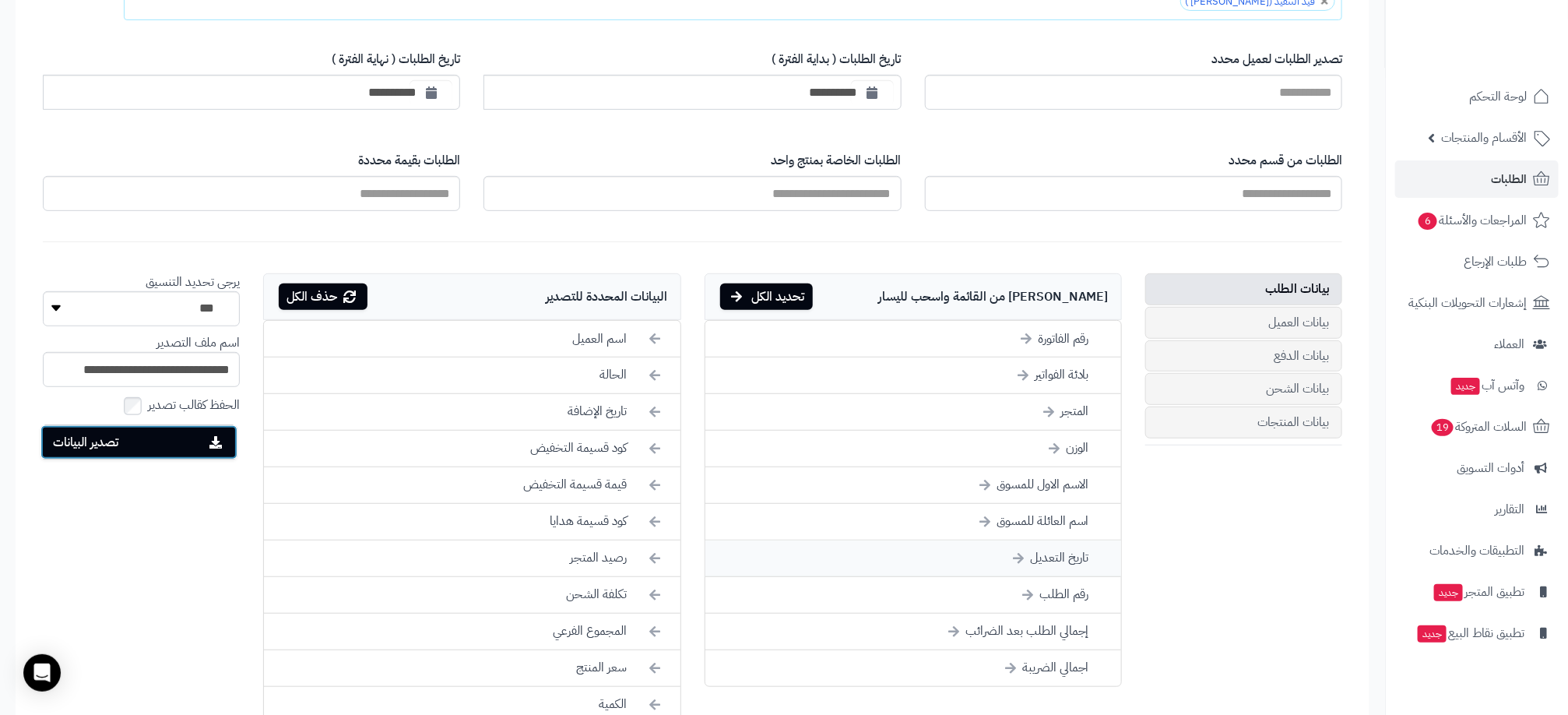
scroll to position [117, 0]
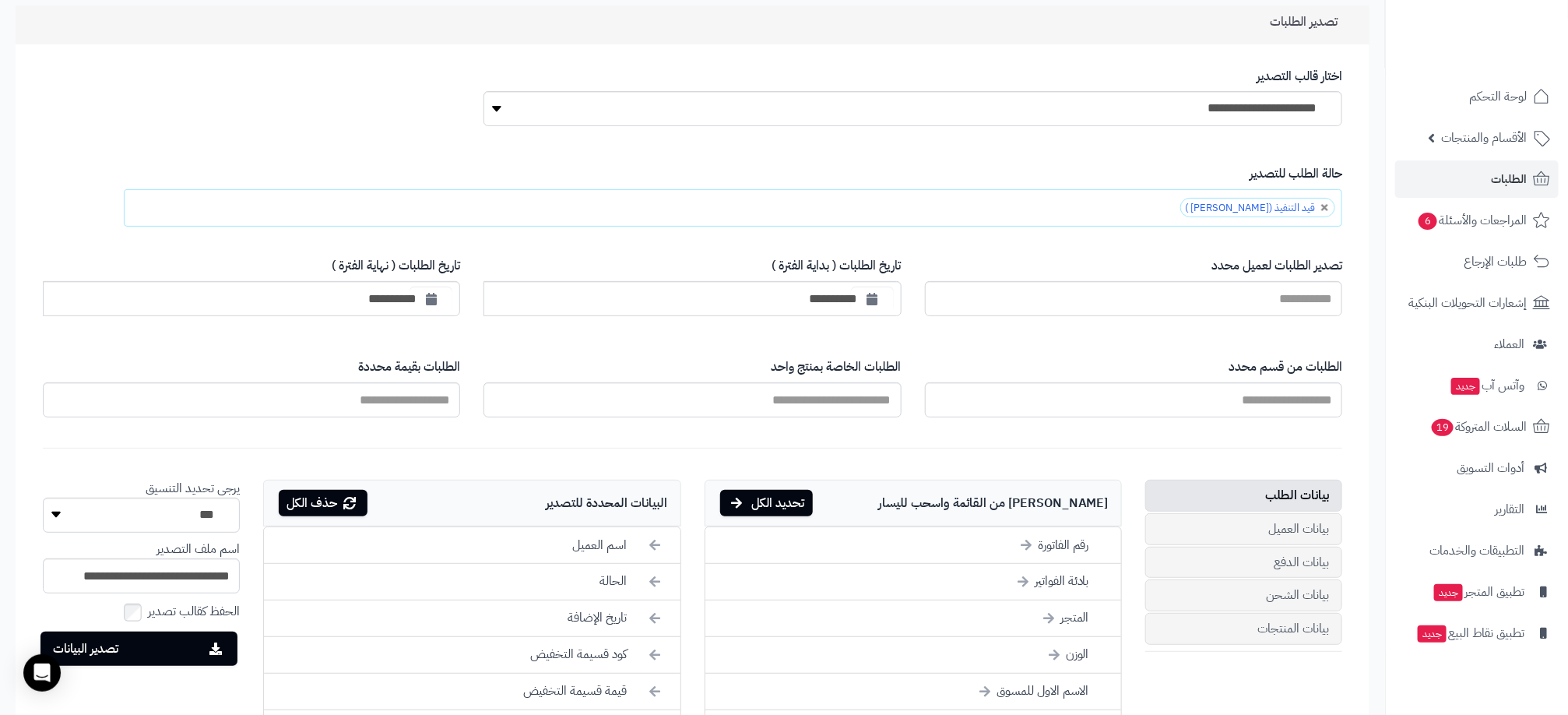
click at [722, 159] on div "**********" at bounding box center [692, 165] width 1322 height 24
click at [1328, 208] on link at bounding box center [1325, 207] width 10 height 10
type input "**********"
click at [1322, 211] on input "text" at bounding box center [1299, 208] width 73 height 28
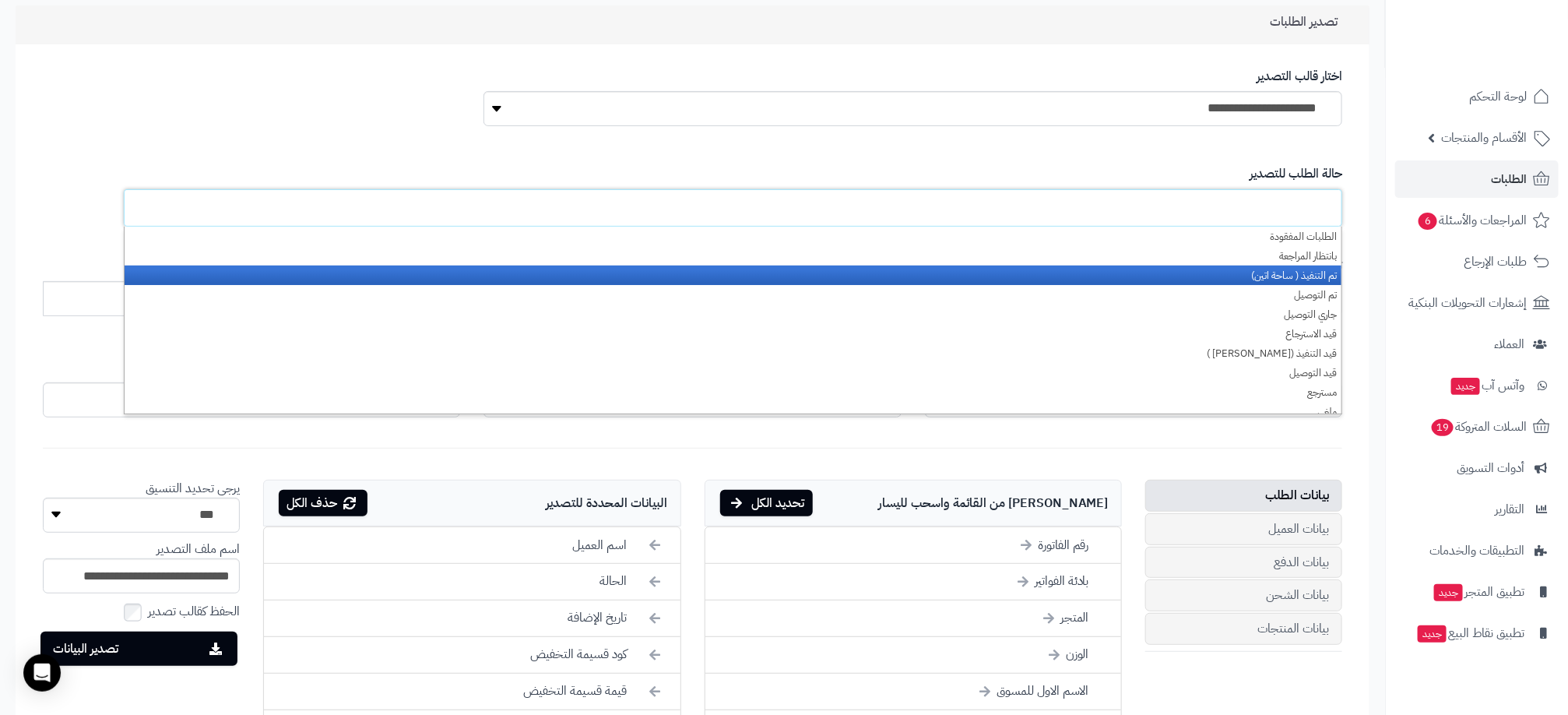
click at [1309, 276] on li "تم التنفيذ ( ساحة اتين)" at bounding box center [733, 275] width 1217 height 19
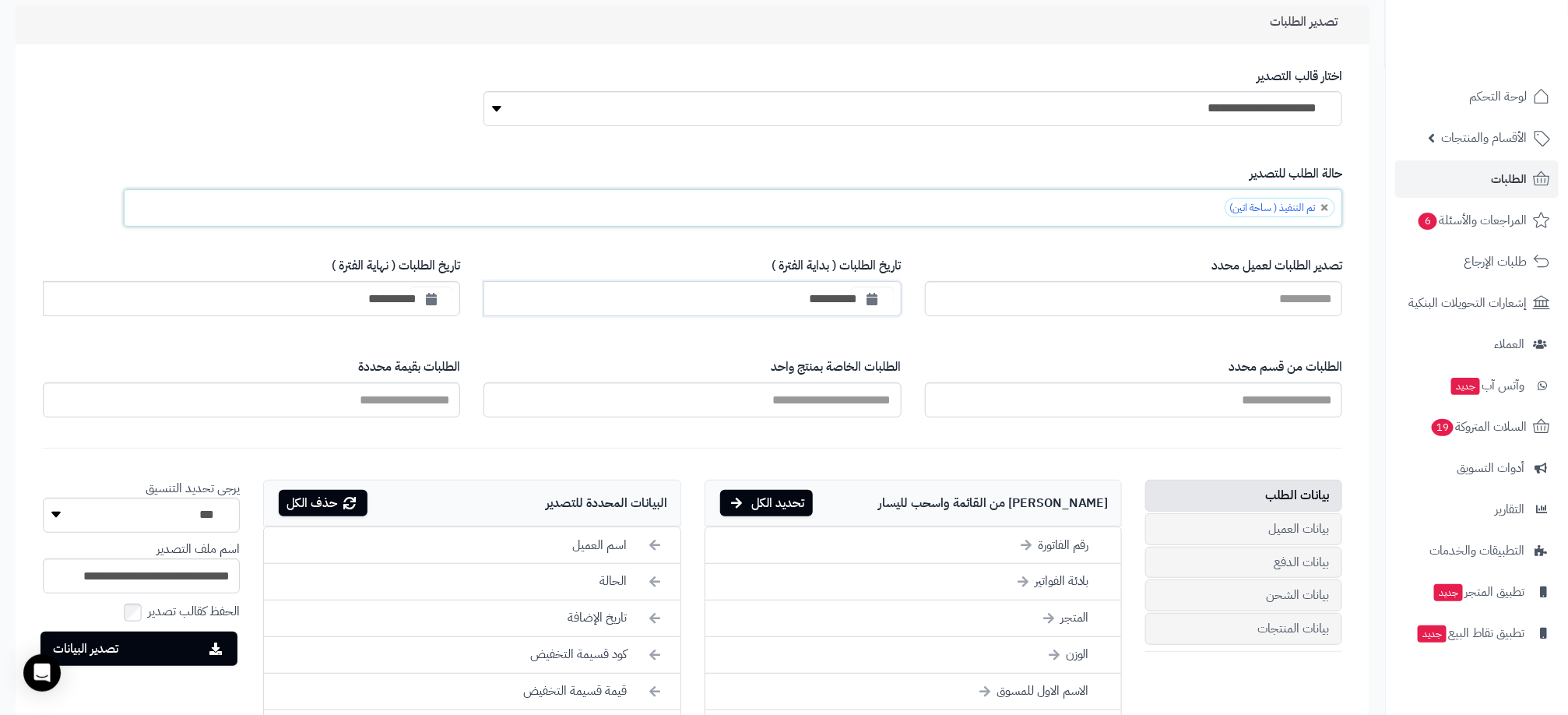
click at [849, 293] on input "**********" at bounding box center [691, 299] width 417 height 35
click at [880, 294] on button "button" at bounding box center [871, 298] width 43 height 28
click at [1012, 422] on td "15" at bounding box center [1006, 427] width 27 height 24
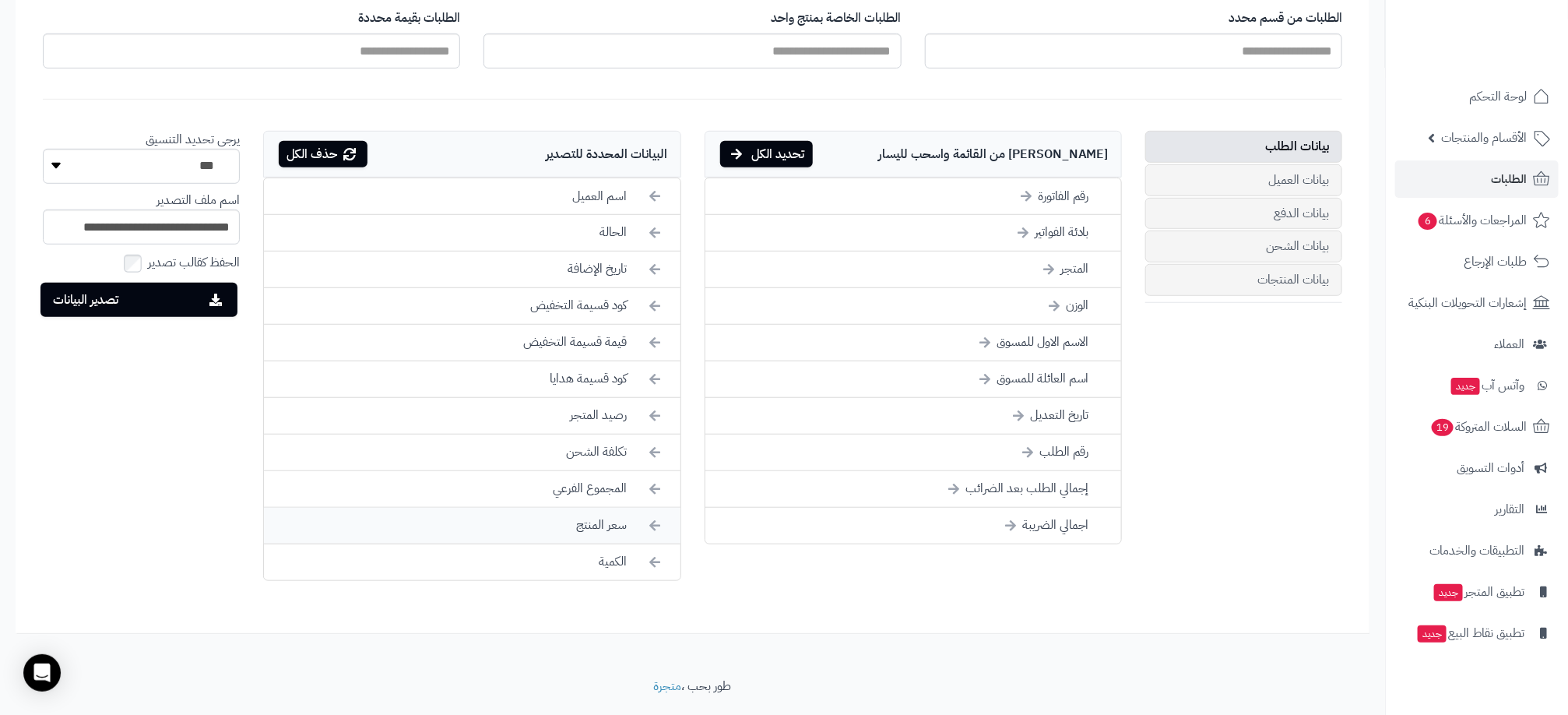
scroll to position [468, 0]
click at [986, 446] on li "رقم الطلب" at bounding box center [913, 451] width 416 height 37
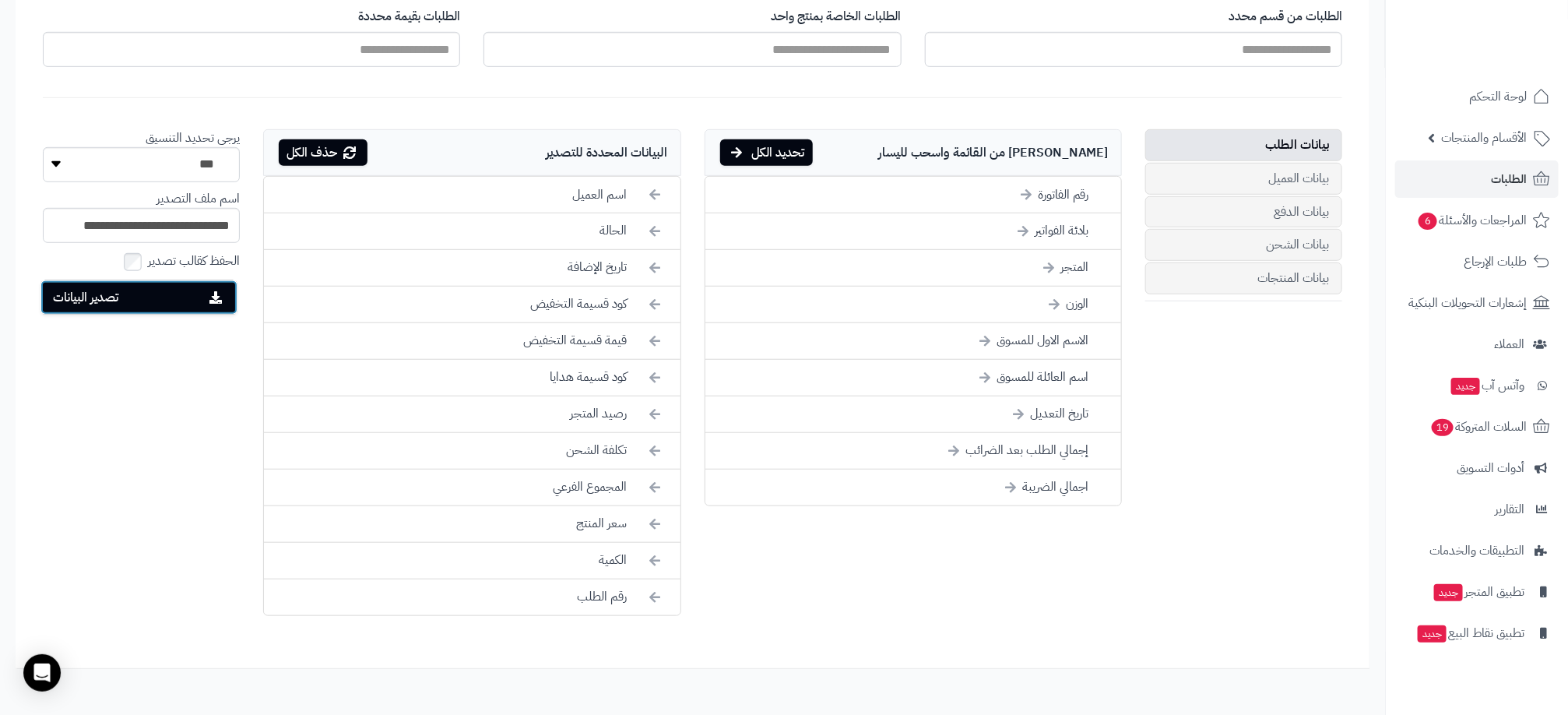
click at [172, 301] on button "تصدير البيانات" at bounding box center [138, 297] width 197 height 34
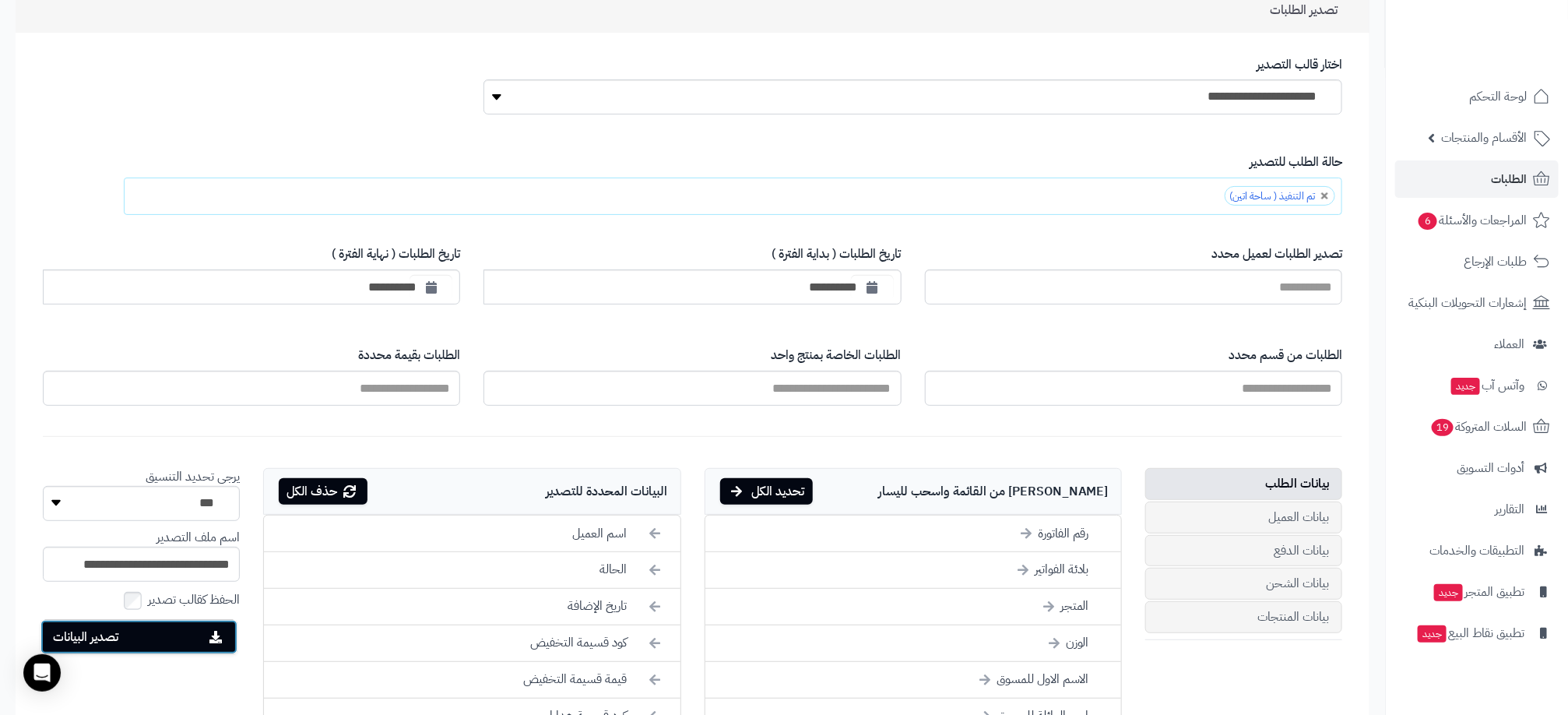
scroll to position [117, 0]
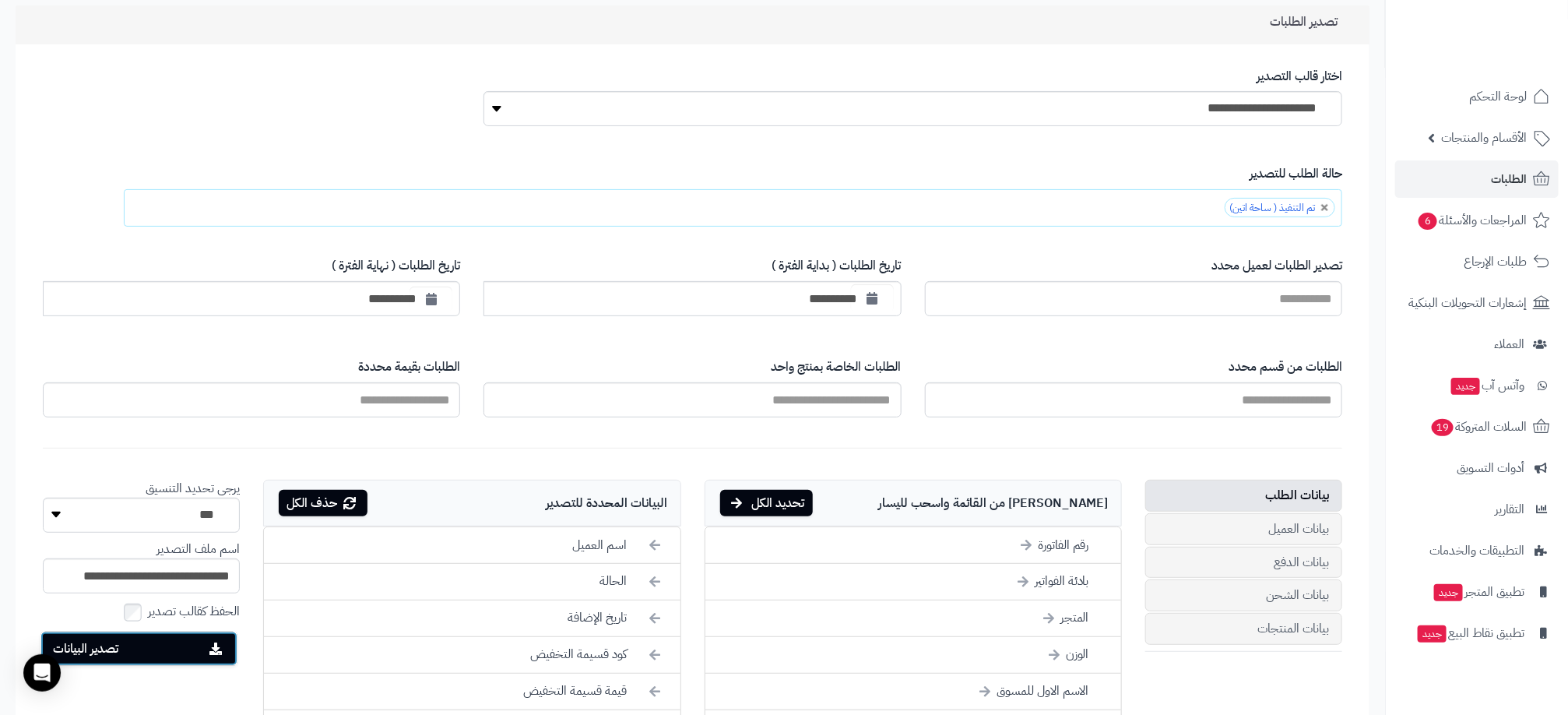
click at [867, 301] on icon "button" at bounding box center [872, 298] width 11 height 12
click at [897, 335] on th "›" at bounding box center [899, 333] width 27 height 24
click at [974, 401] on td "6" at bounding box center [980, 403] width 27 height 24
type input "**********"
click at [1322, 212] on link at bounding box center [1325, 207] width 10 height 10
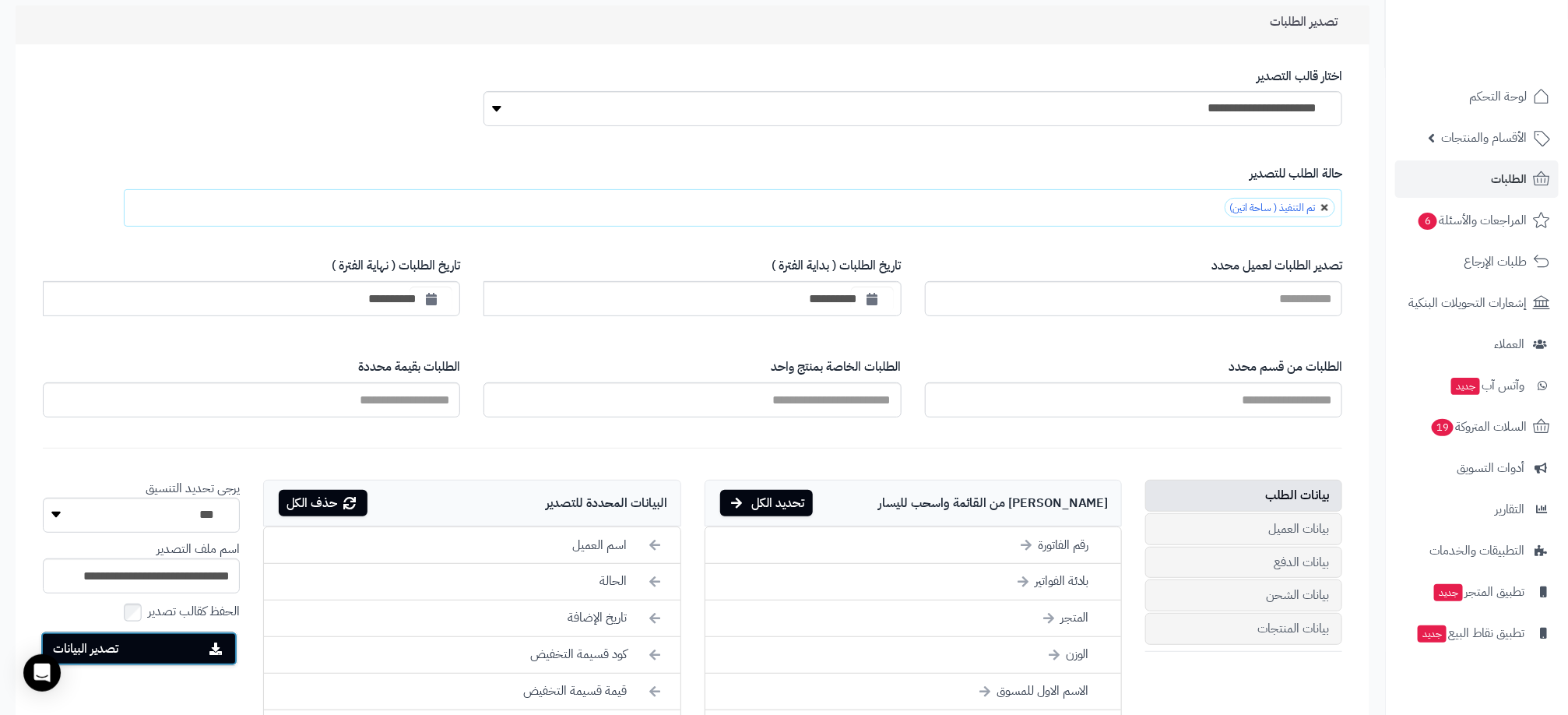
type input "**********"
click at [1189, 202] on ul at bounding box center [732, 207] width 1218 height 37
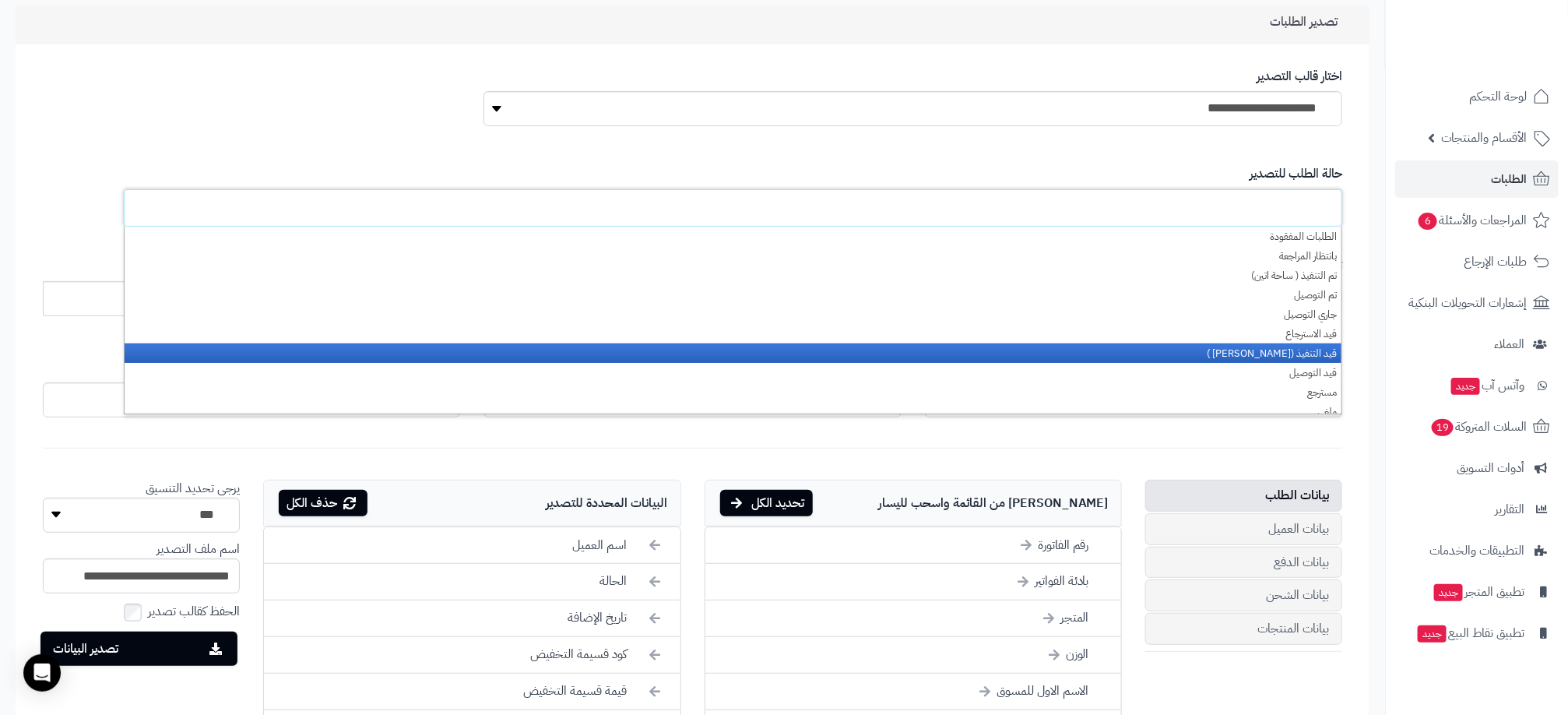
click at [1253, 344] on li "قيد التنفيذ ([PERSON_NAME] )" at bounding box center [733, 353] width 1217 height 19
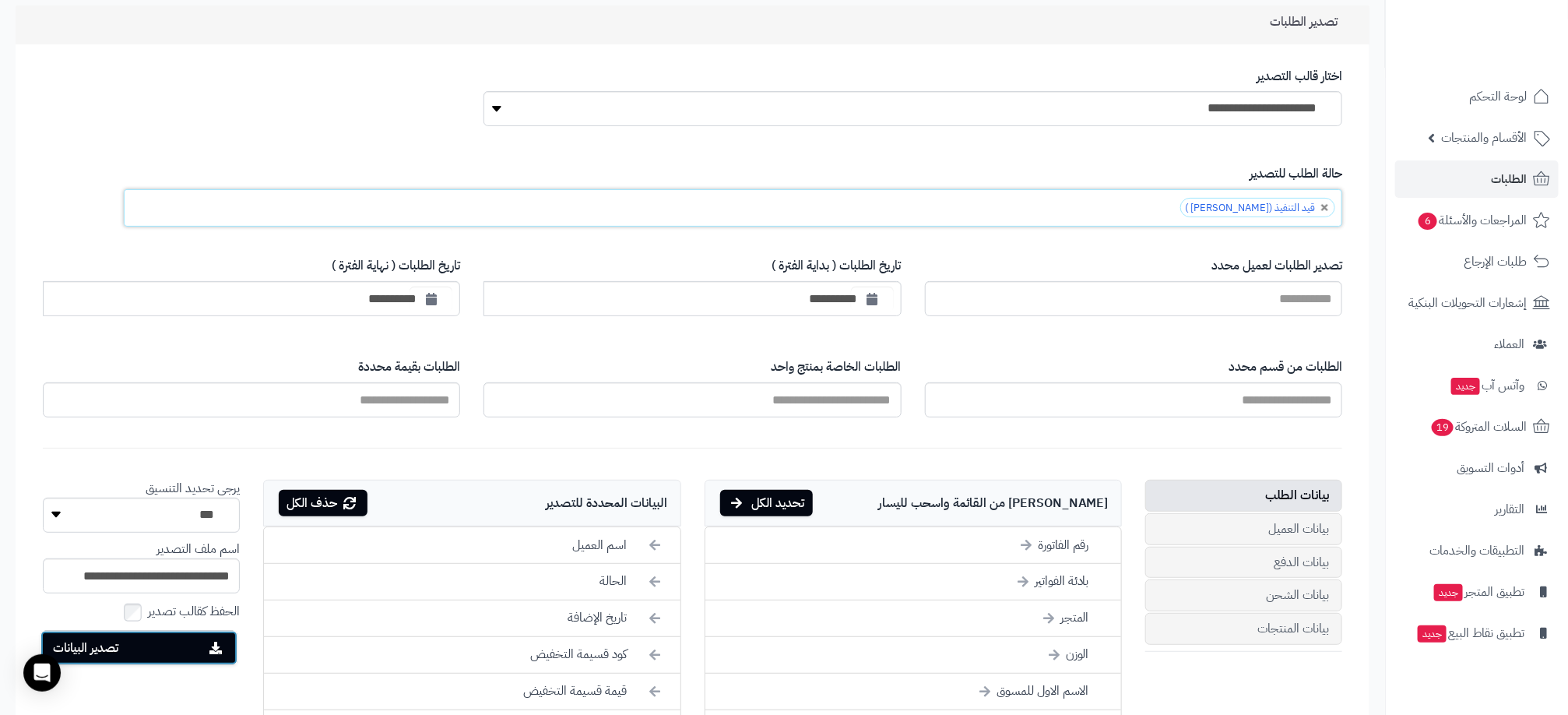
click at [138, 650] on button "تصدير البيانات" at bounding box center [138, 647] width 197 height 34
